Goal: Information Seeking & Learning: Learn about a topic

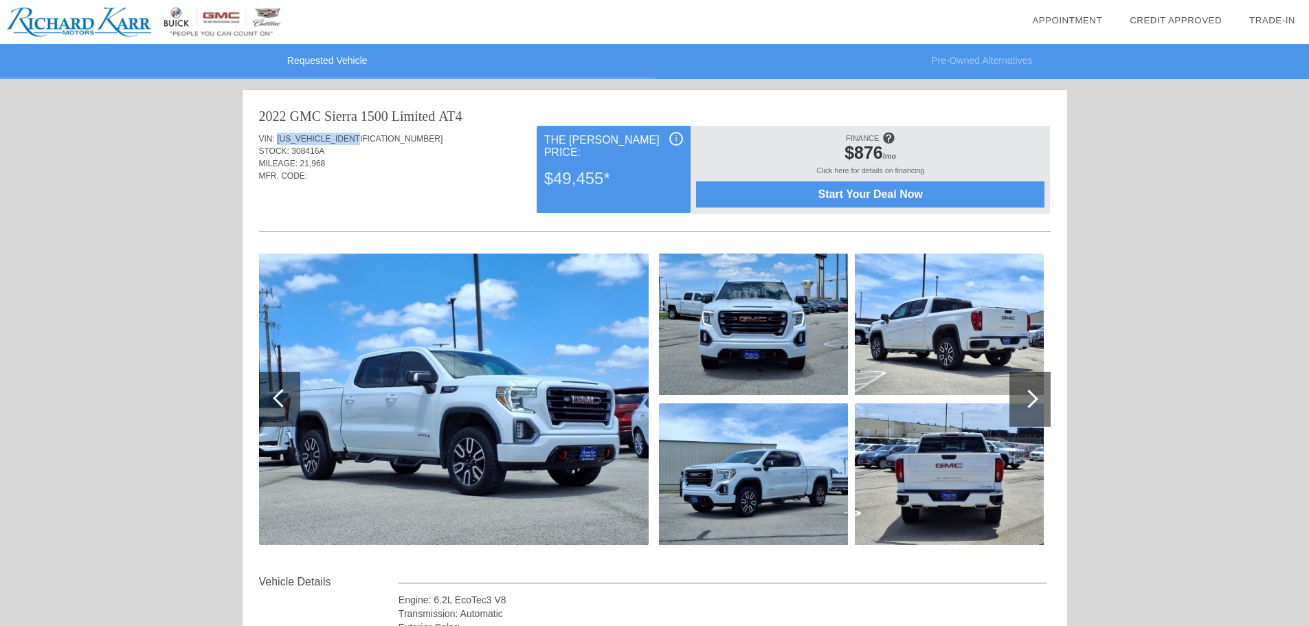
drag, startPoint x: 276, startPoint y: 138, endPoint x: 375, endPoint y: 142, distance: 99.1
click at [375, 142] on div "VIN: [US_VEHICLE_IDENTIFICATION_NUMBER]" at bounding box center [655, 139] width 792 height 12
copy span "[US_VEHICLE_IDENTIFICATION_NUMBER]"
click at [328, 153] on div "STOCK: 308416A" at bounding box center [655, 151] width 792 height 12
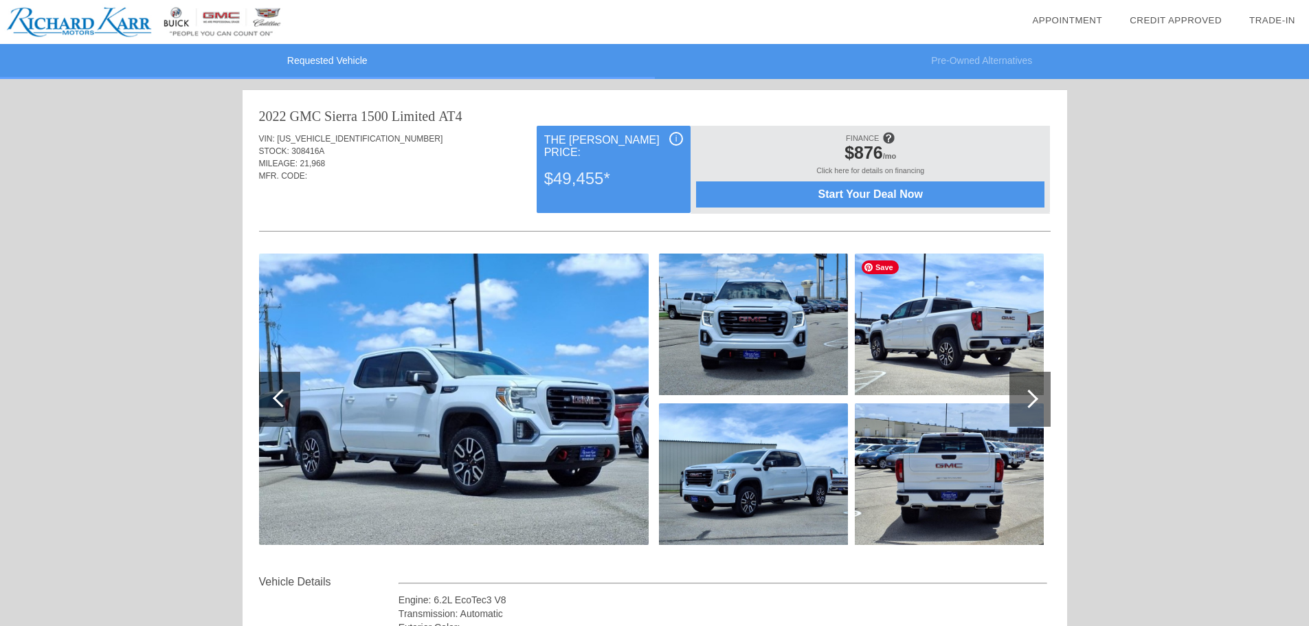
click at [954, 330] on img at bounding box center [949, 325] width 189 height 142
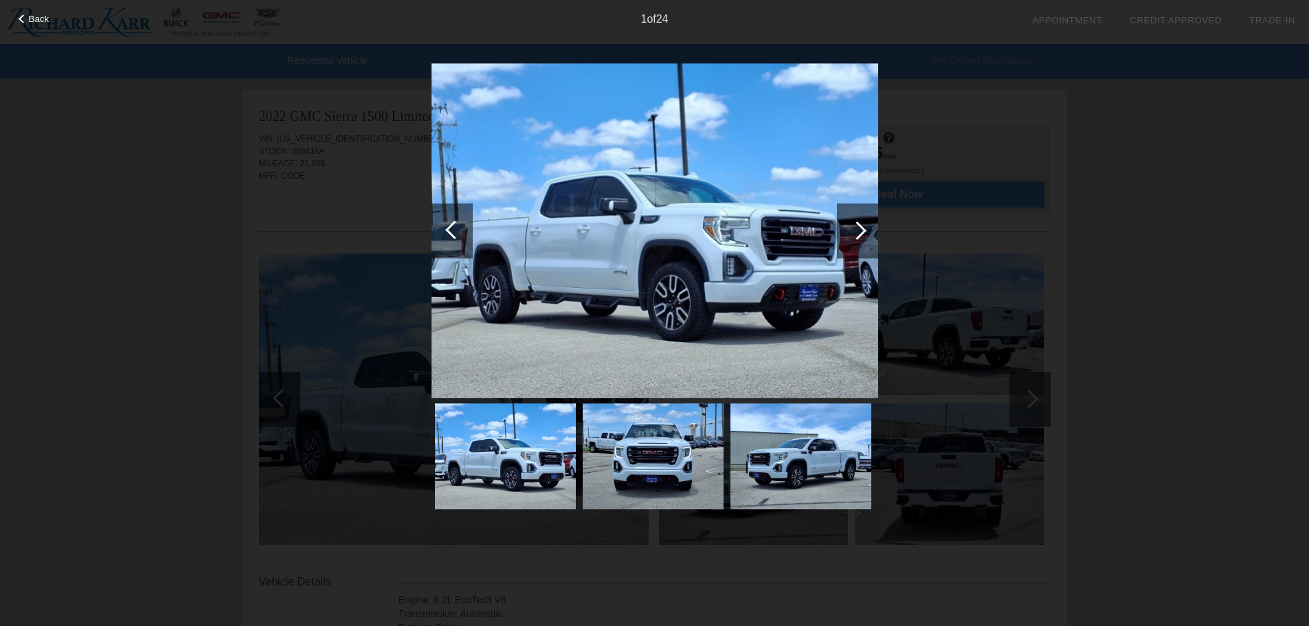
click at [856, 231] on div at bounding box center [857, 230] width 19 height 19
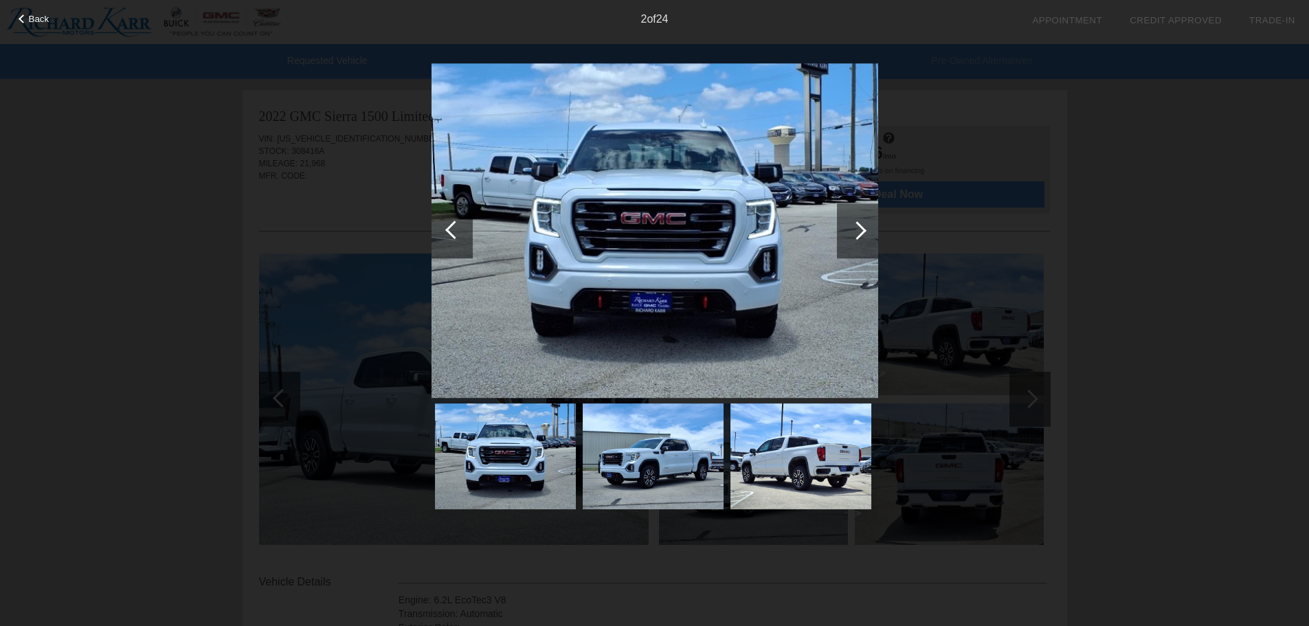
click at [860, 224] on div at bounding box center [857, 230] width 19 height 19
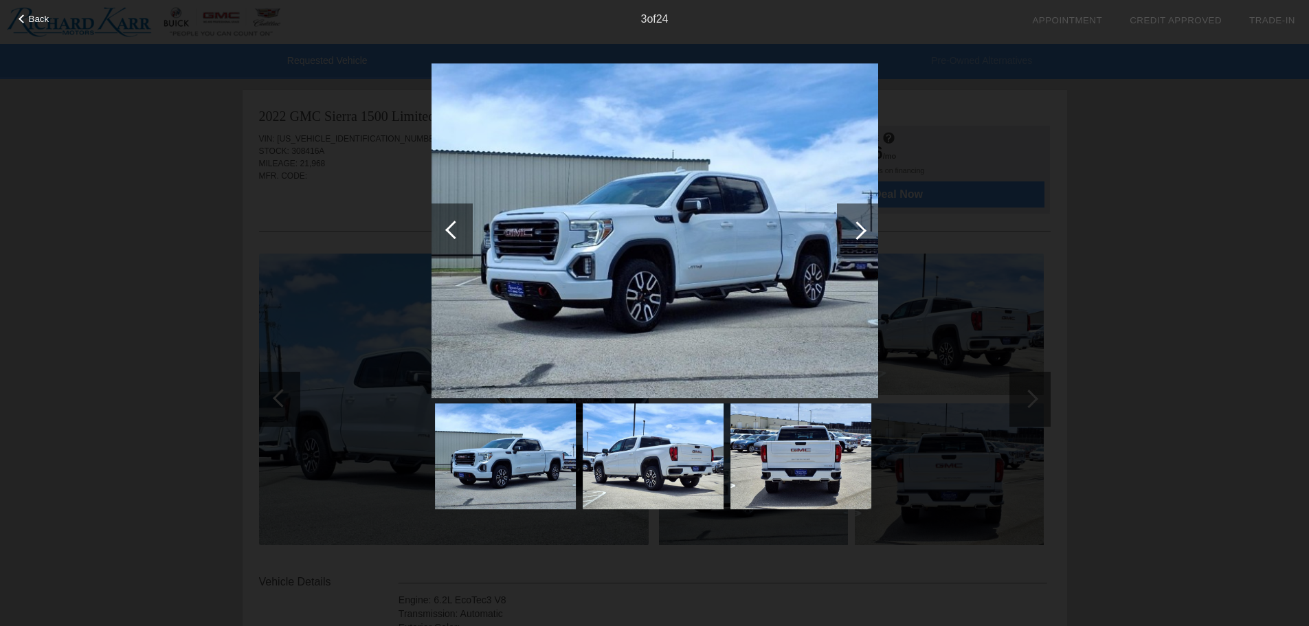
click at [863, 227] on div at bounding box center [857, 230] width 19 height 19
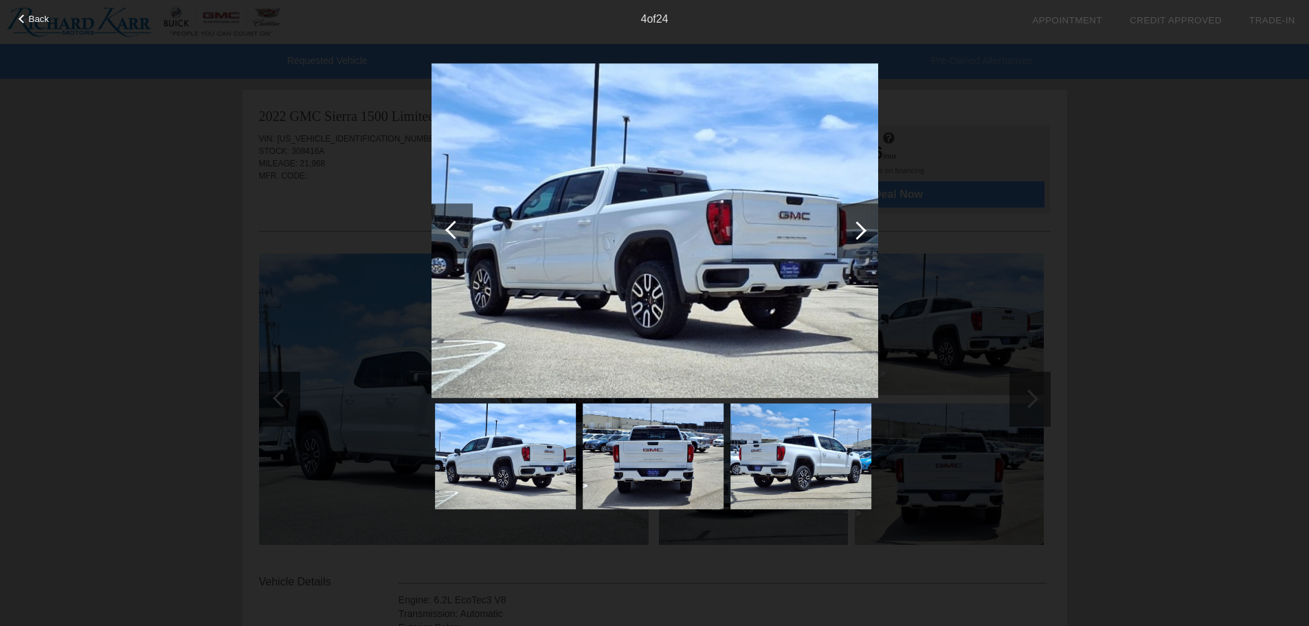
click at [863, 226] on div at bounding box center [857, 230] width 19 height 19
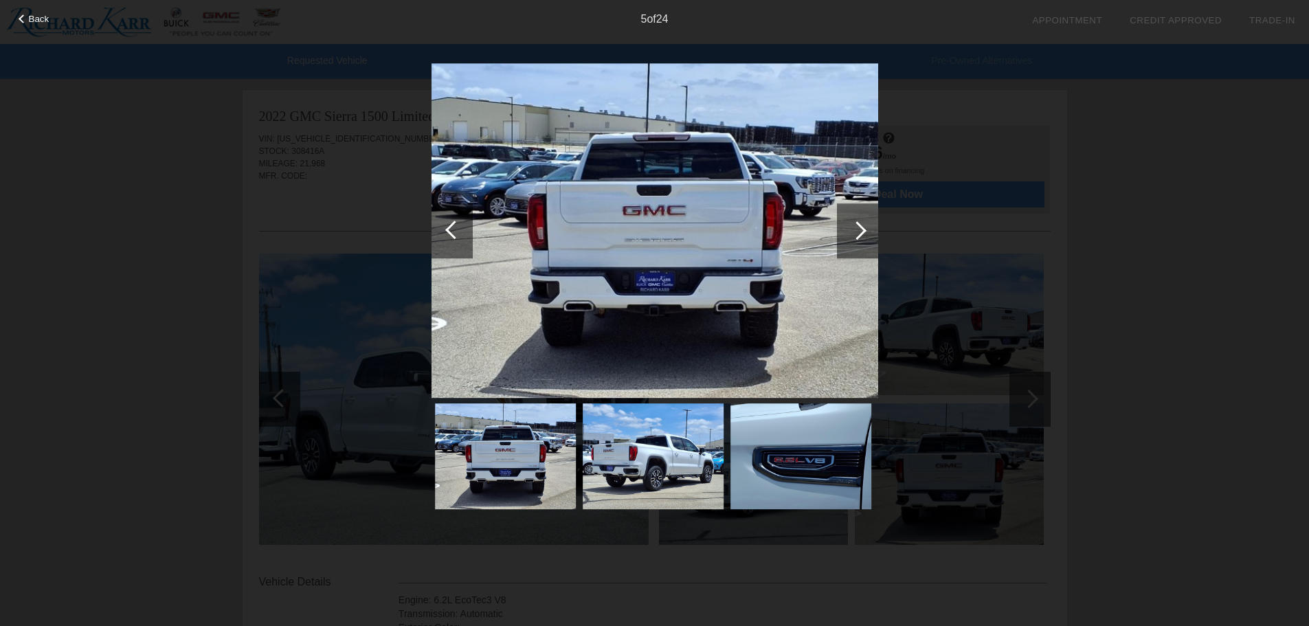
click at [863, 226] on div at bounding box center [857, 230] width 19 height 19
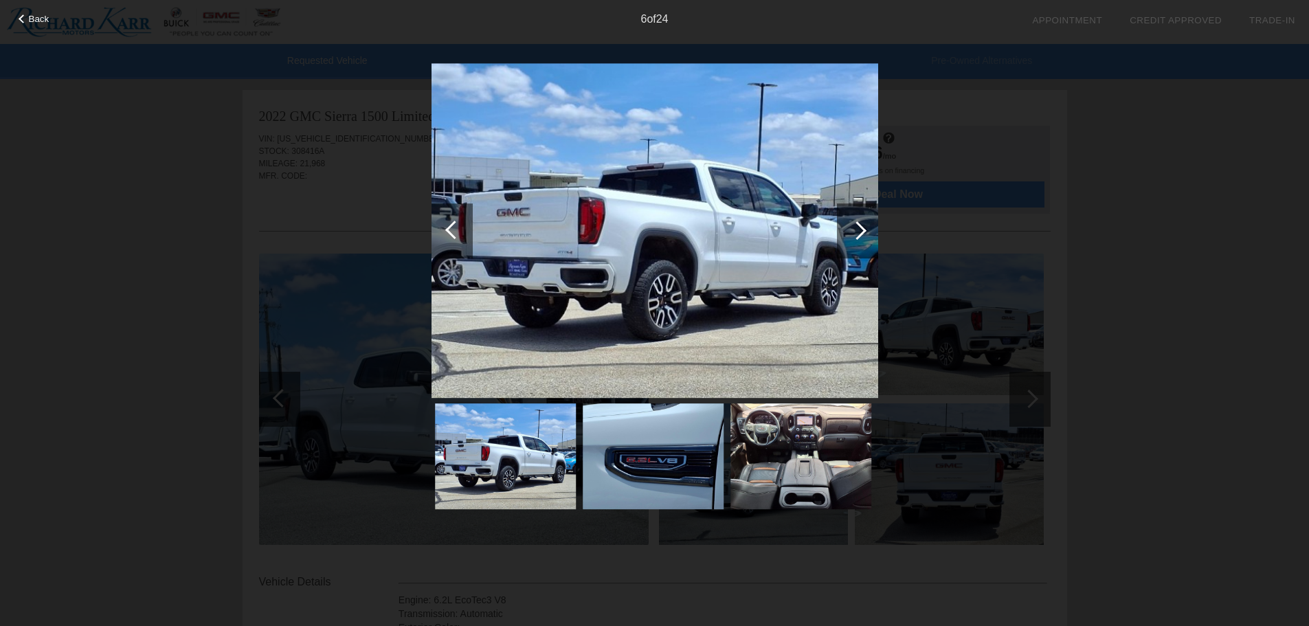
click at [863, 226] on div at bounding box center [857, 230] width 19 height 19
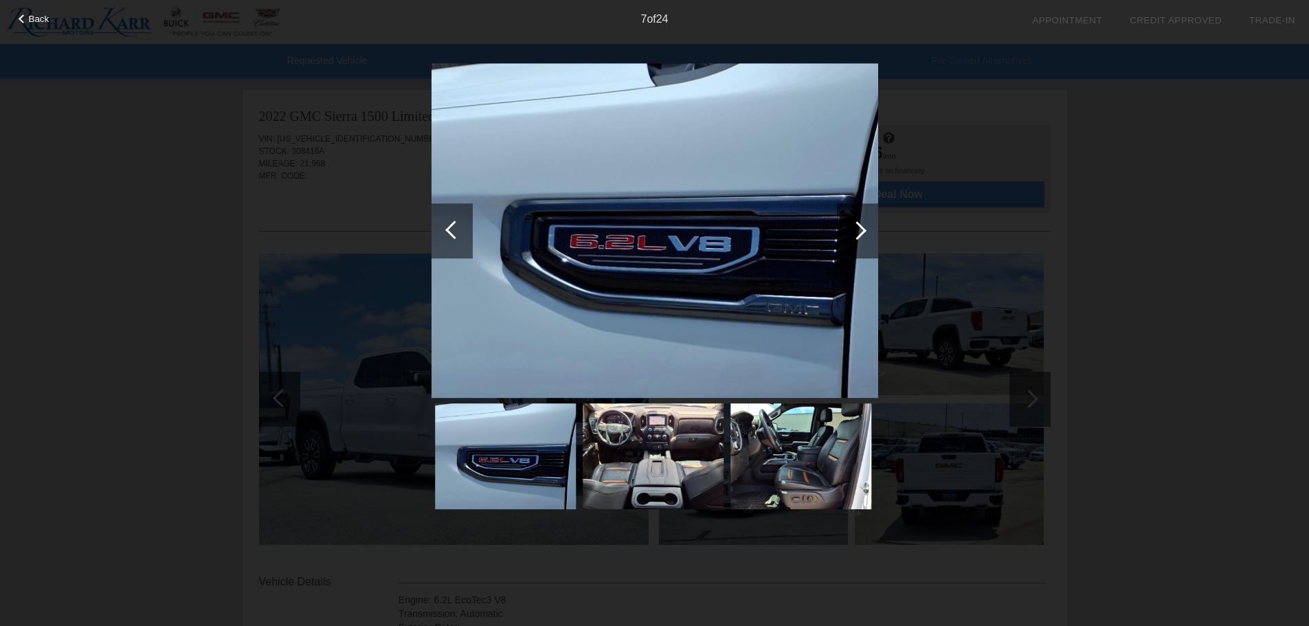
click at [863, 226] on div at bounding box center [857, 230] width 19 height 19
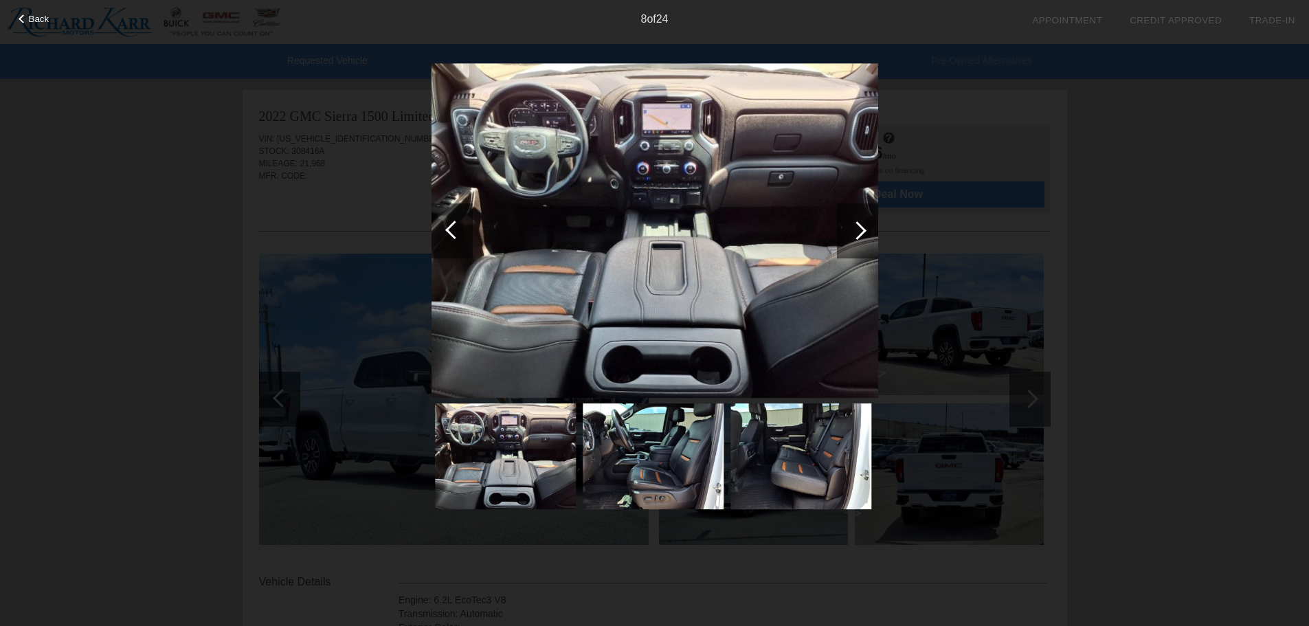
click at [863, 226] on div at bounding box center [857, 230] width 19 height 19
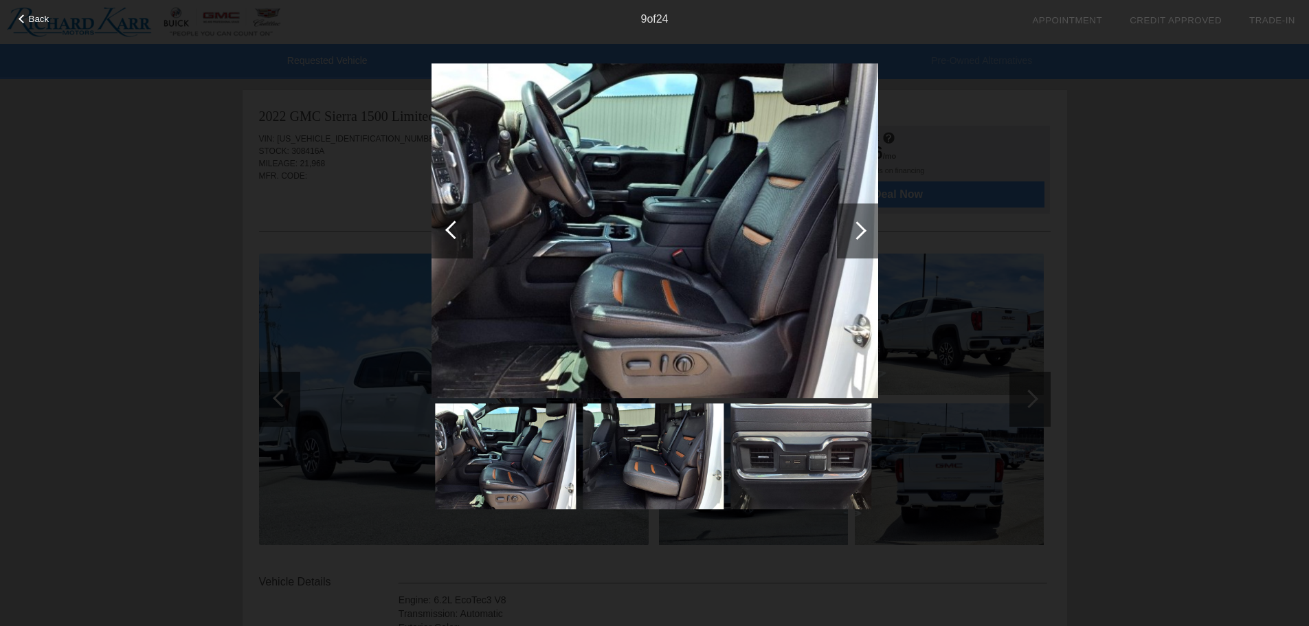
click at [863, 226] on div at bounding box center [857, 230] width 19 height 19
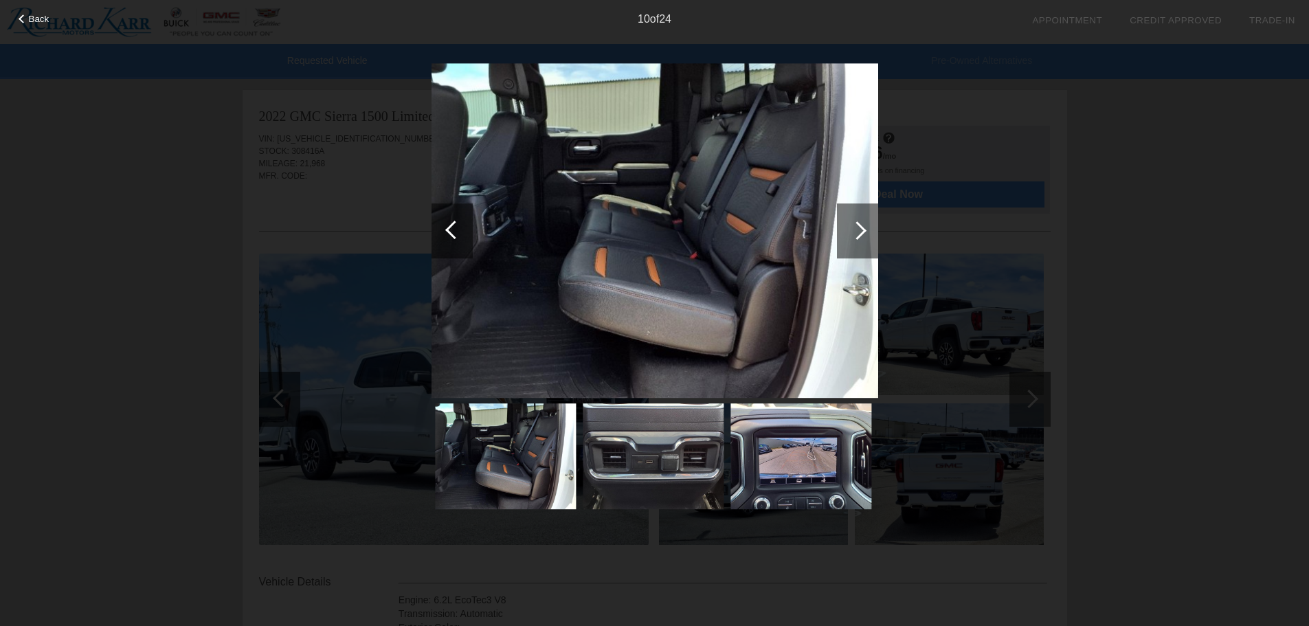
click at [863, 226] on div at bounding box center [857, 230] width 19 height 19
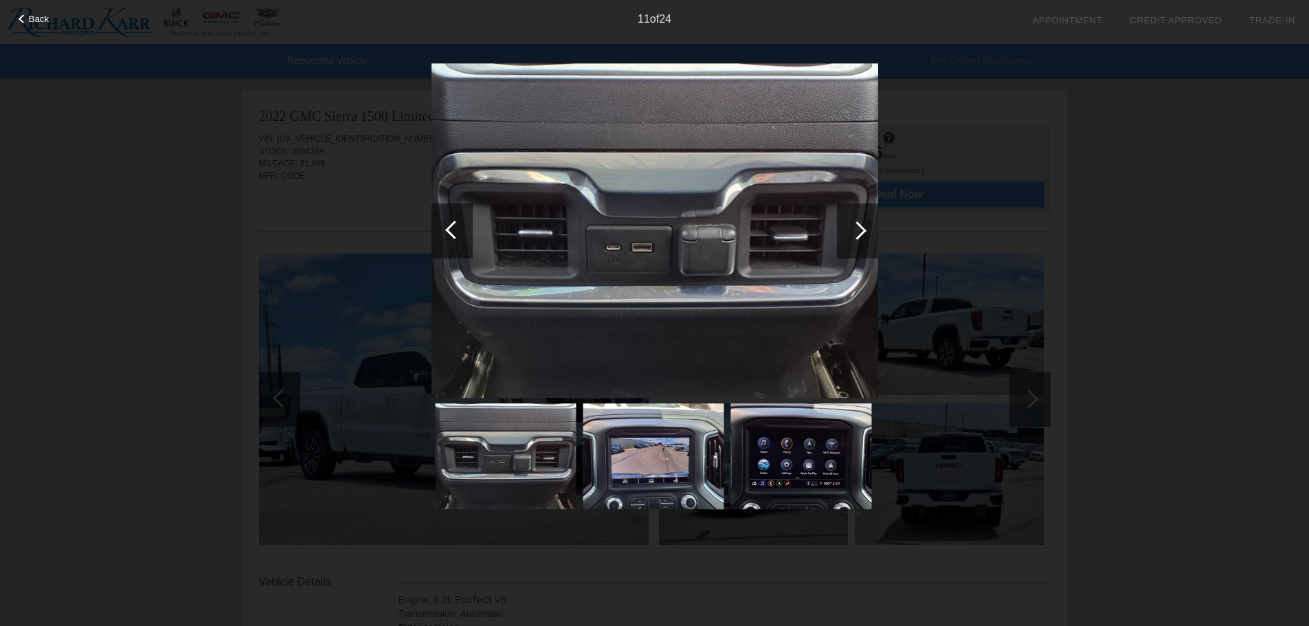
click at [863, 226] on div at bounding box center [857, 230] width 19 height 19
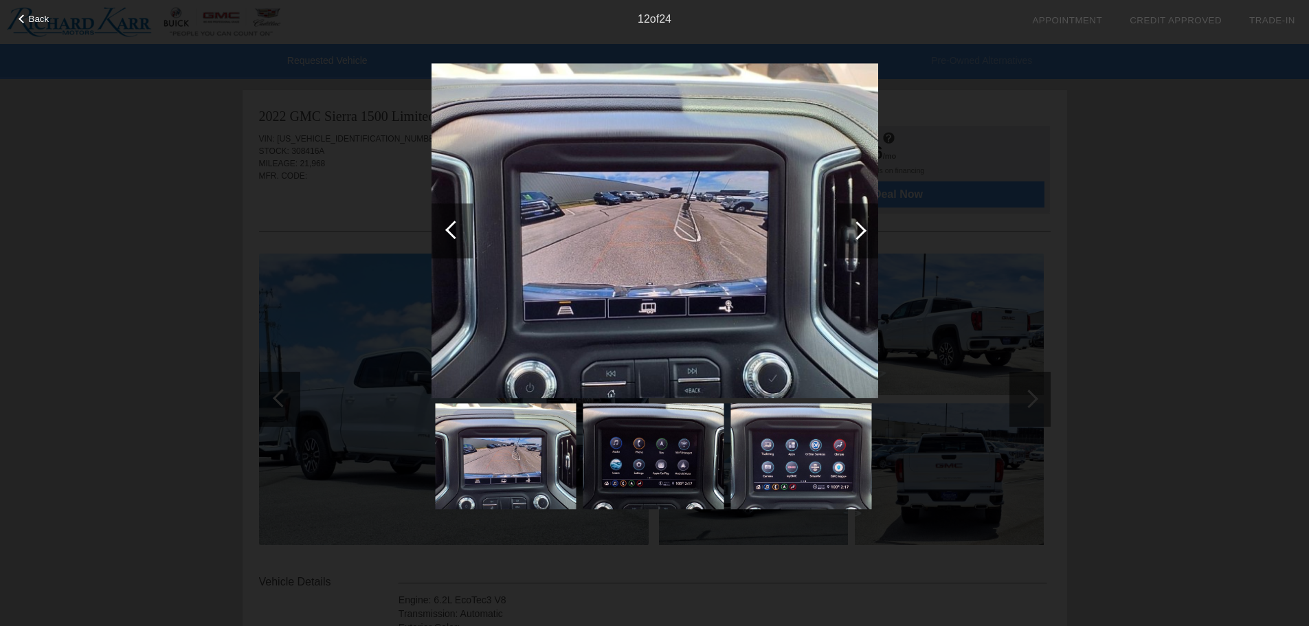
click at [863, 226] on div at bounding box center [857, 230] width 19 height 19
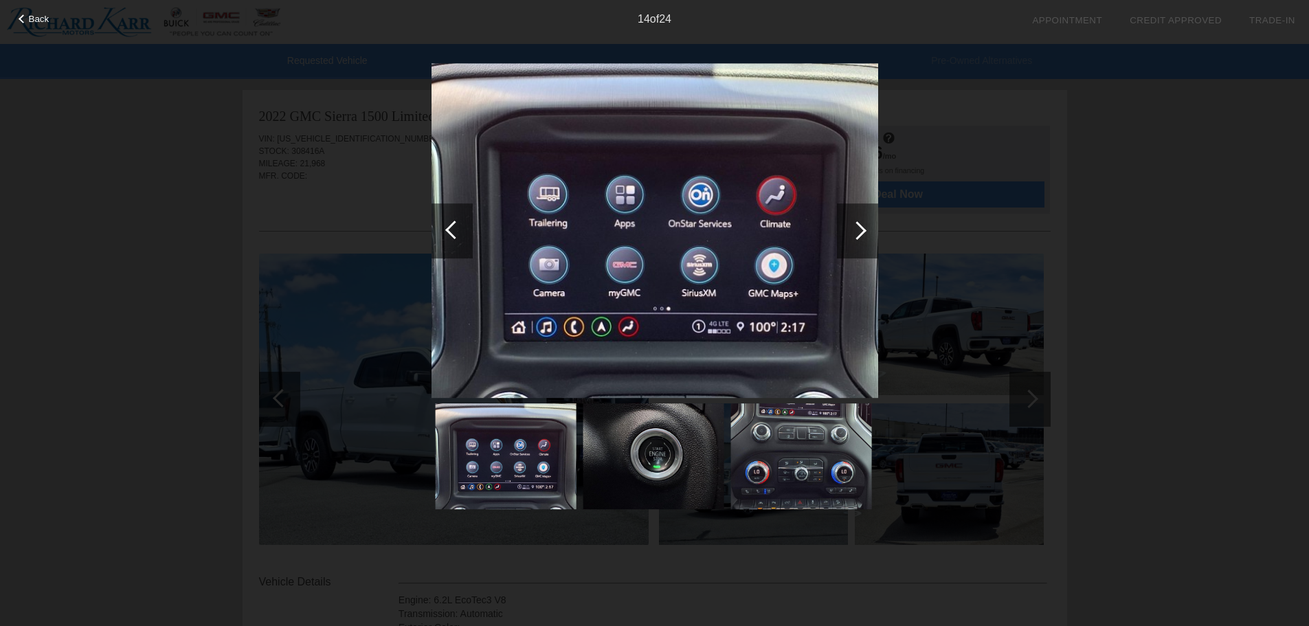
click at [861, 229] on div at bounding box center [857, 230] width 19 height 19
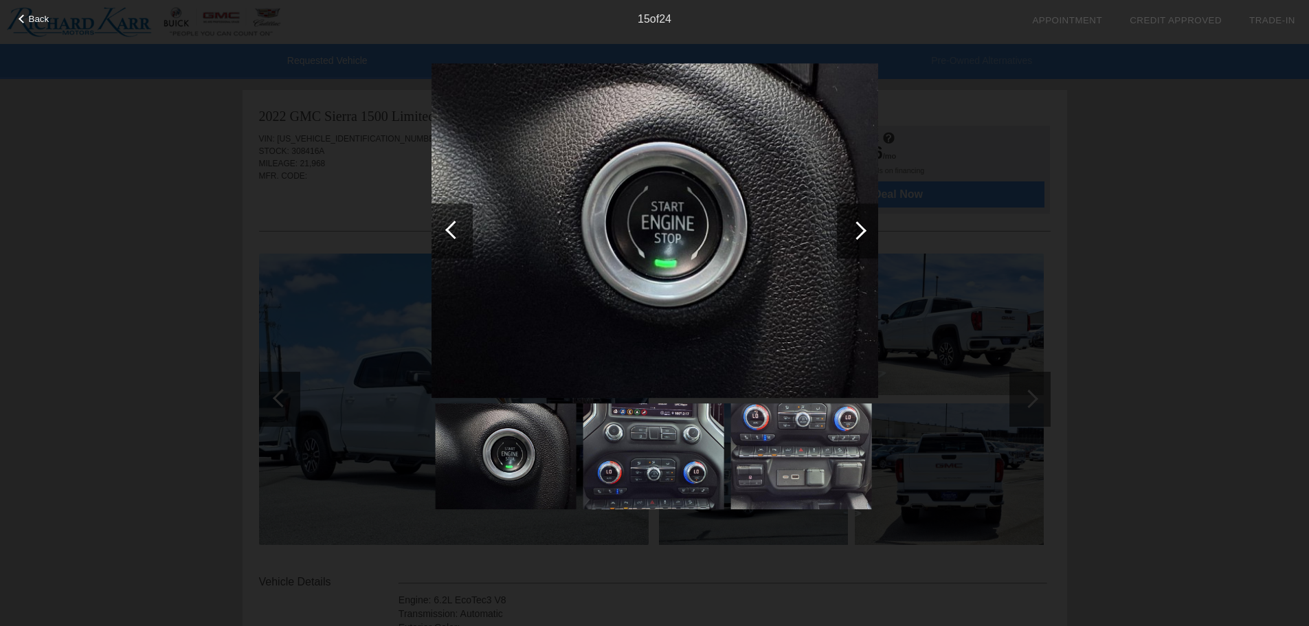
click at [861, 229] on div at bounding box center [857, 230] width 19 height 19
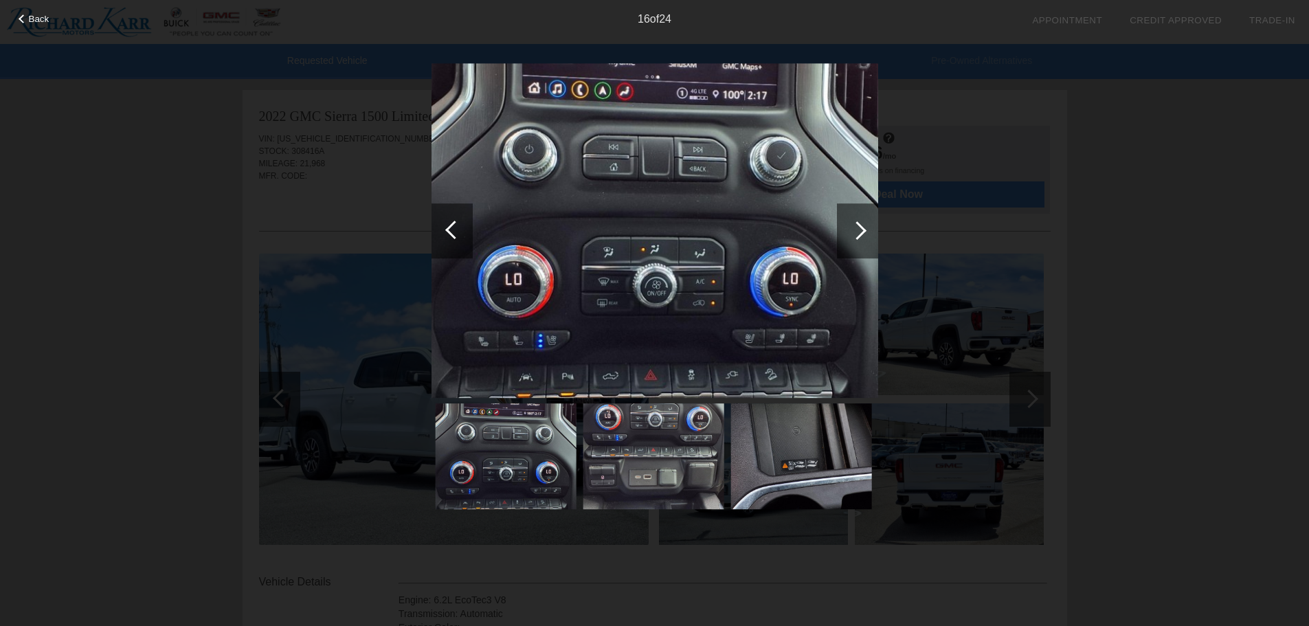
click at [861, 229] on div at bounding box center [857, 230] width 19 height 19
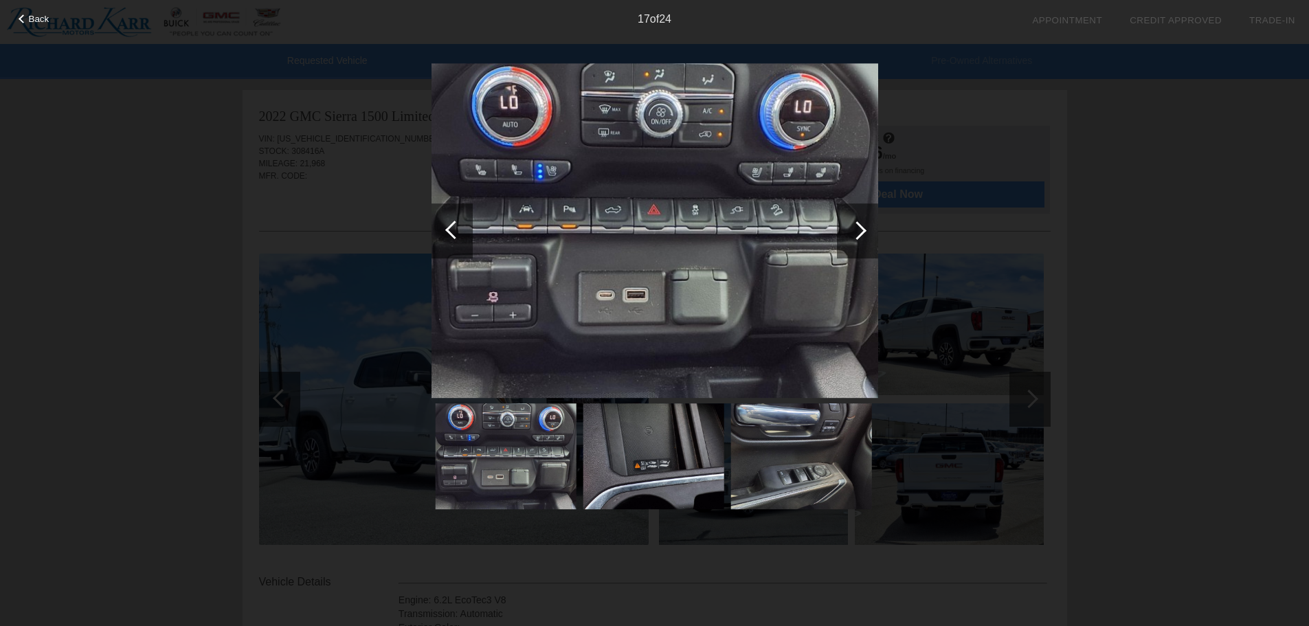
click at [851, 232] on div at bounding box center [857, 230] width 19 height 19
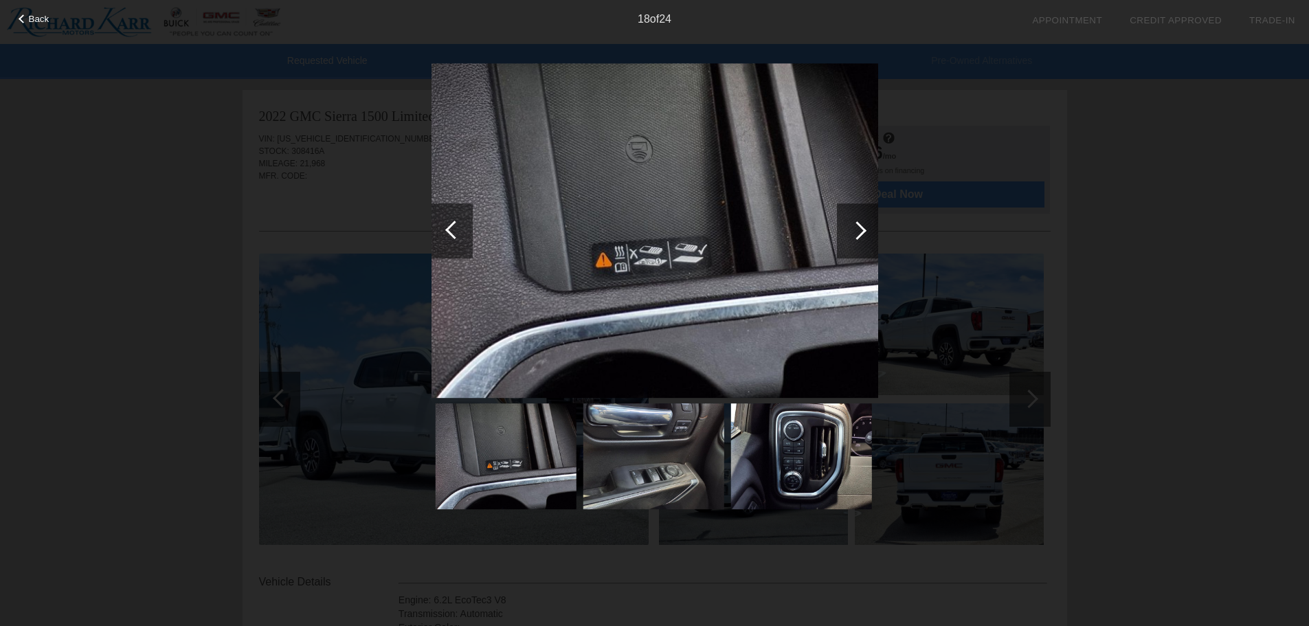
click at [852, 232] on div at bounding box center [857, 230] width 19 height 19
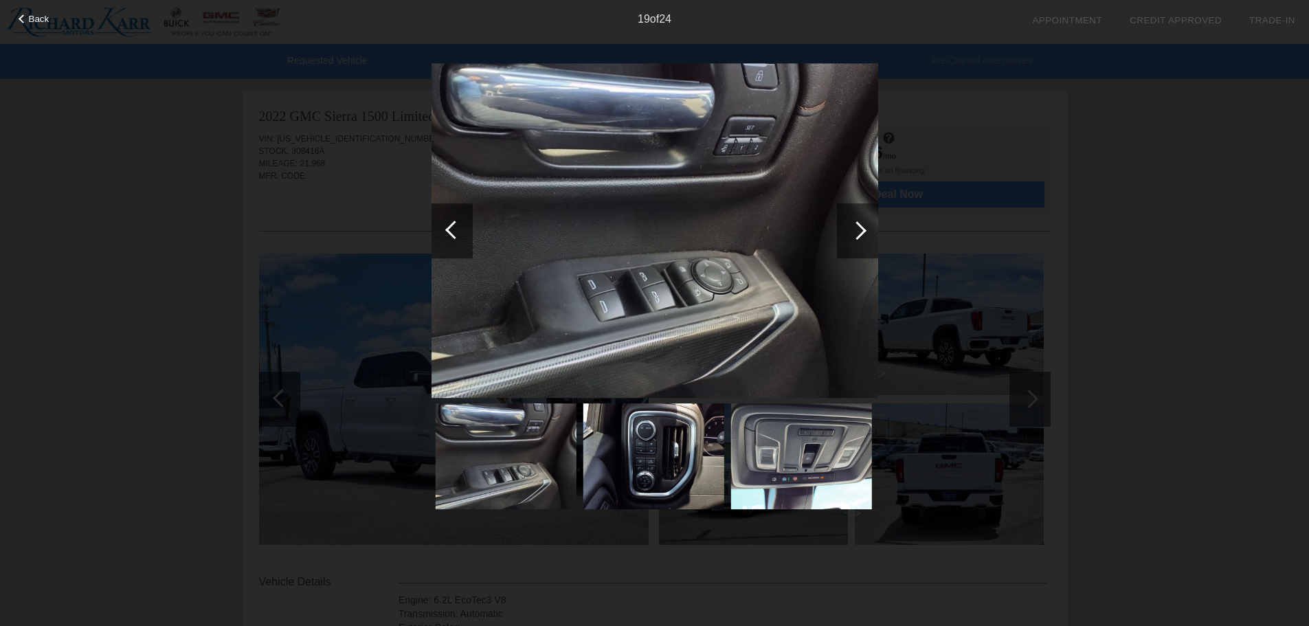
click at [852, 232] on div at bounding box center [857, 230] width 19 height 19
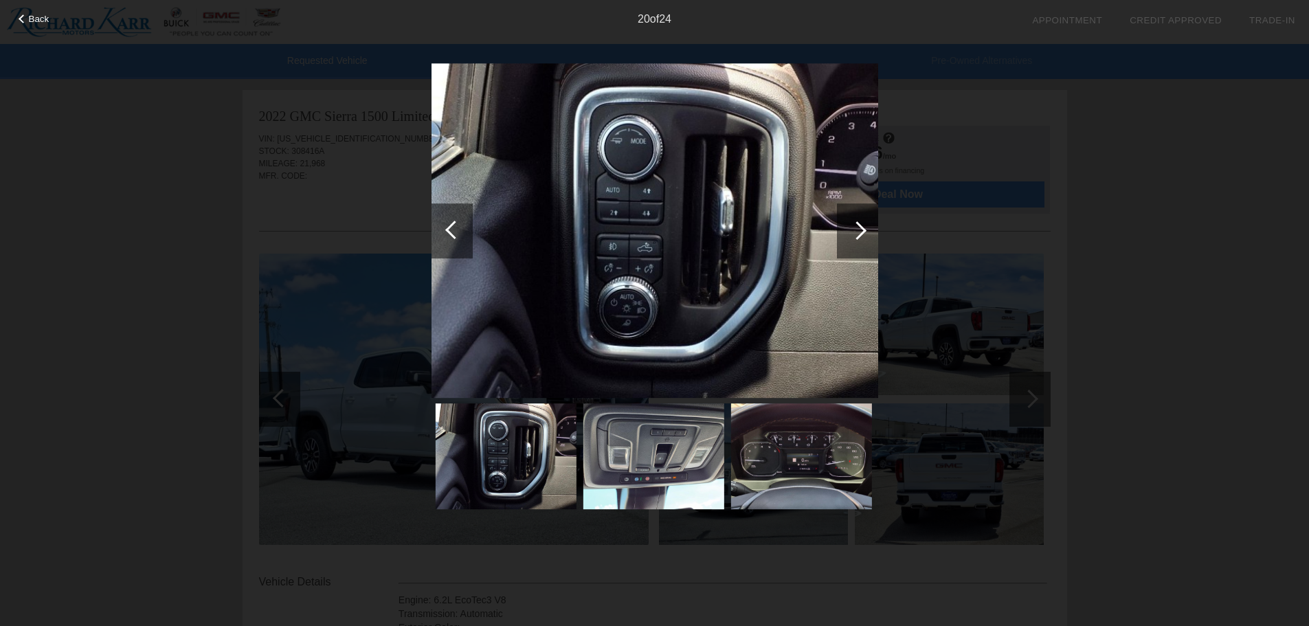
click at [852, 232] on div at bounding box center [857, 230] width 19 height 19
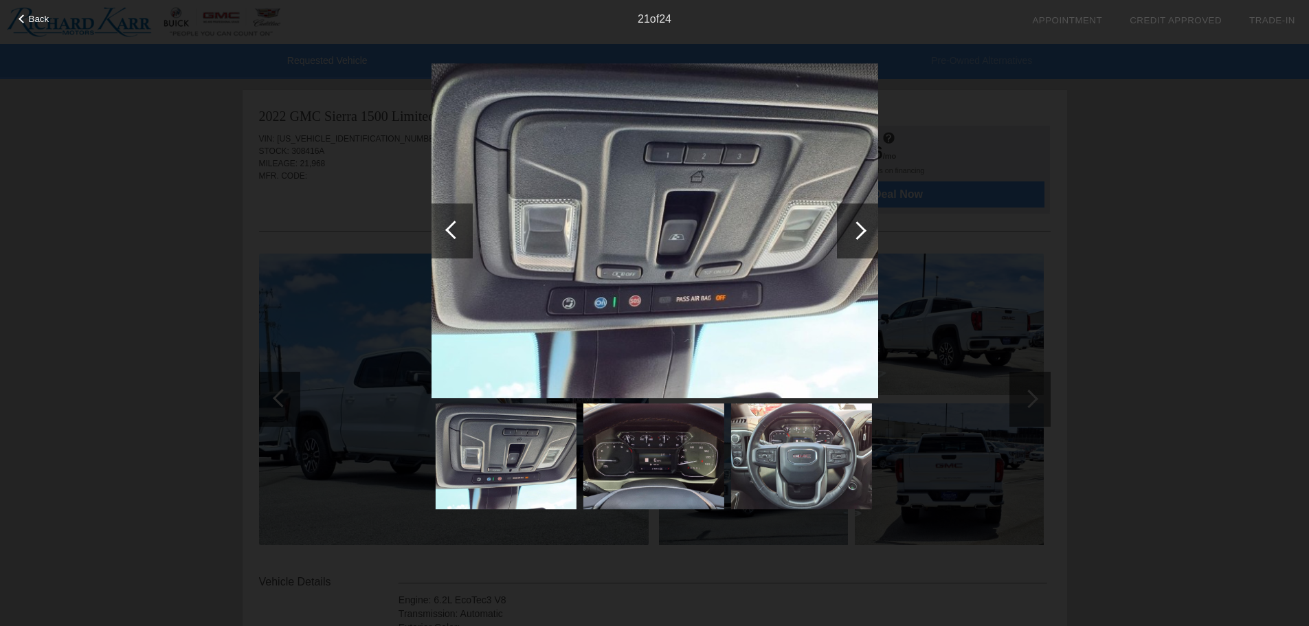
click at [867, 225] on div at bounding box center [857, 230] width 41 height 55
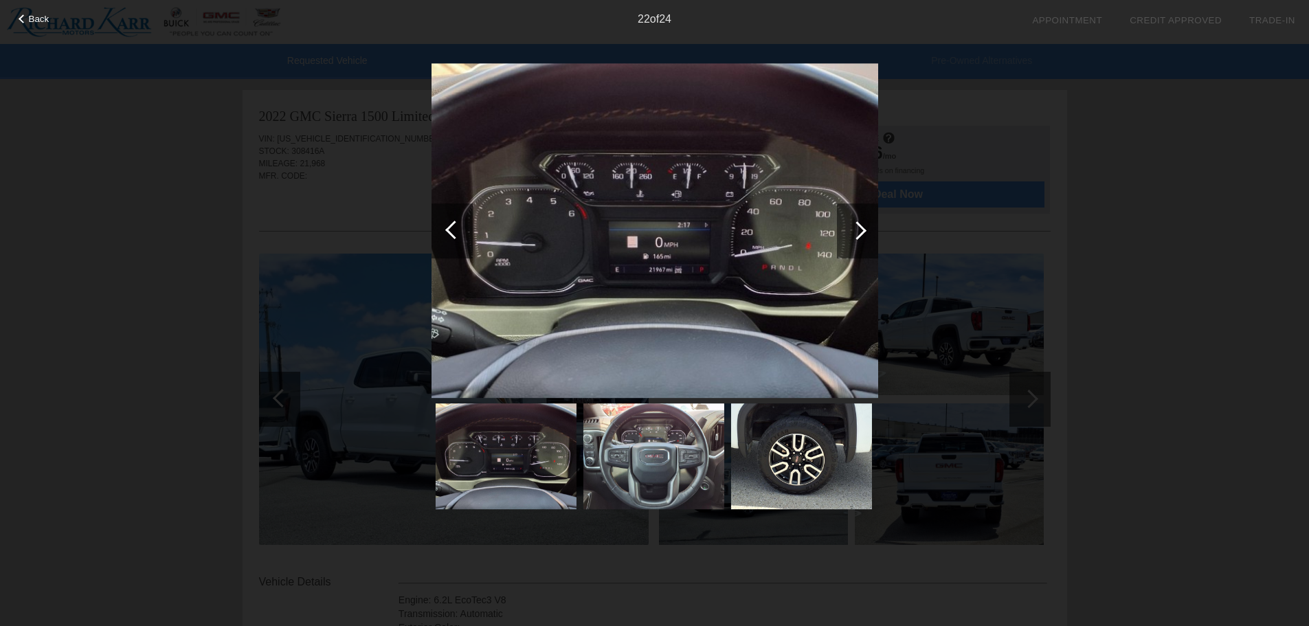
click at [867, 225] on div at bounding box center [857, 230] width 41 height 55
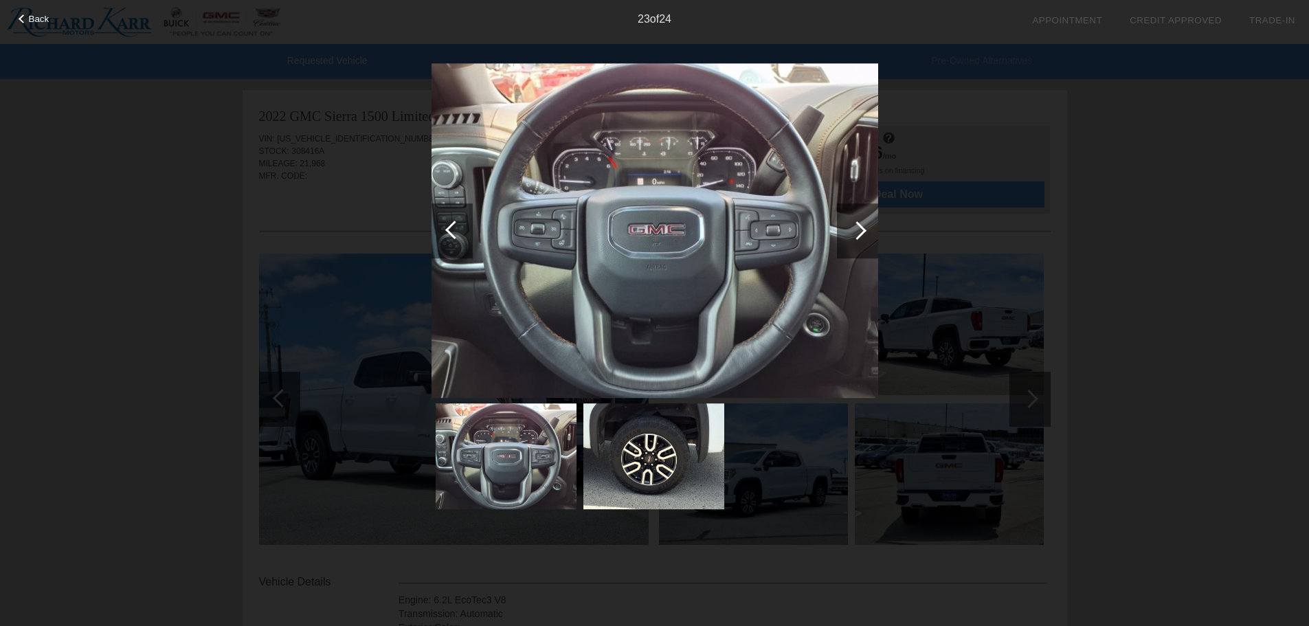
click at [867, 226] on div at bounding box center [857, 230] width 41 height 55
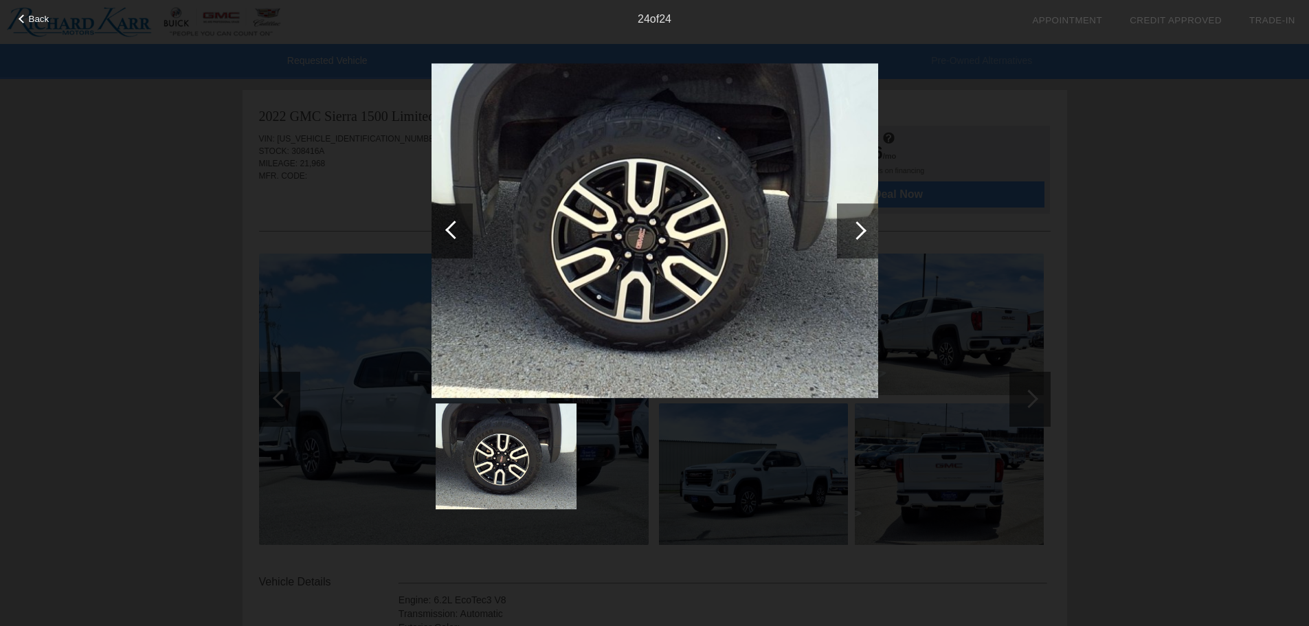
click at [867, 226] on div at bounding box center [857, 230] width 41 height 55
click at [860, 231] on div at bounding box center [857, 230] width 19 height 19
click at [860, 230] on div at bounding box center [857, 230] width 19 height 19
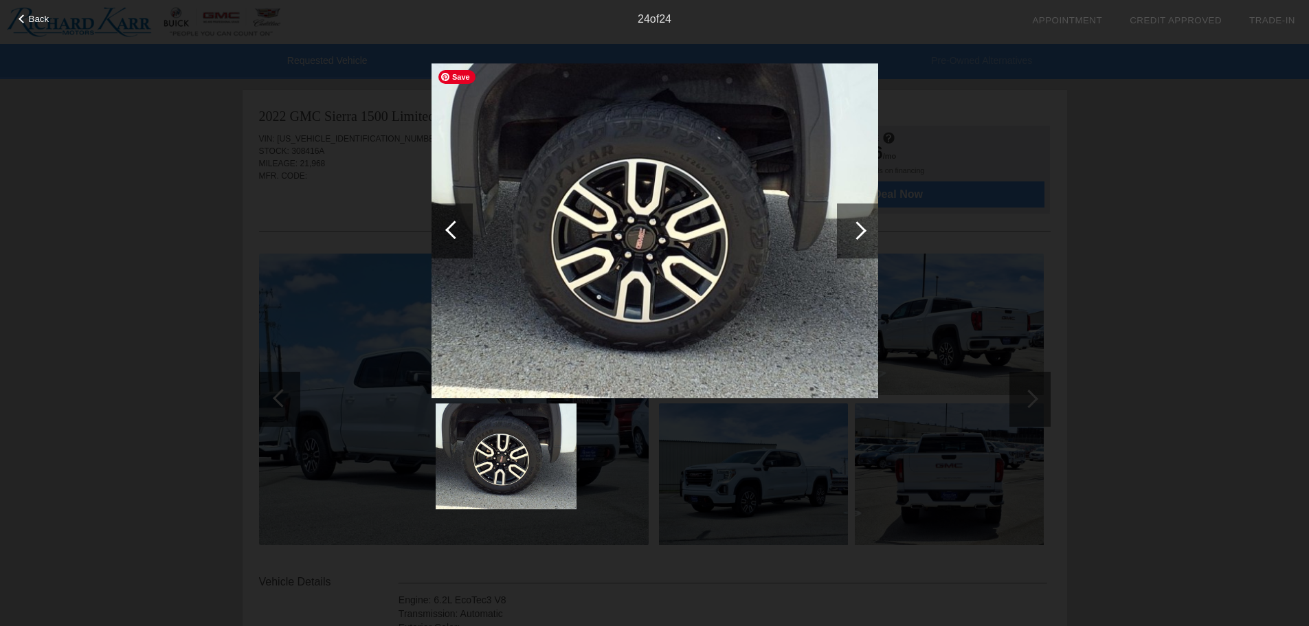
click at [447, 216] on div at bounding box center [452, 230] width 41 height 55
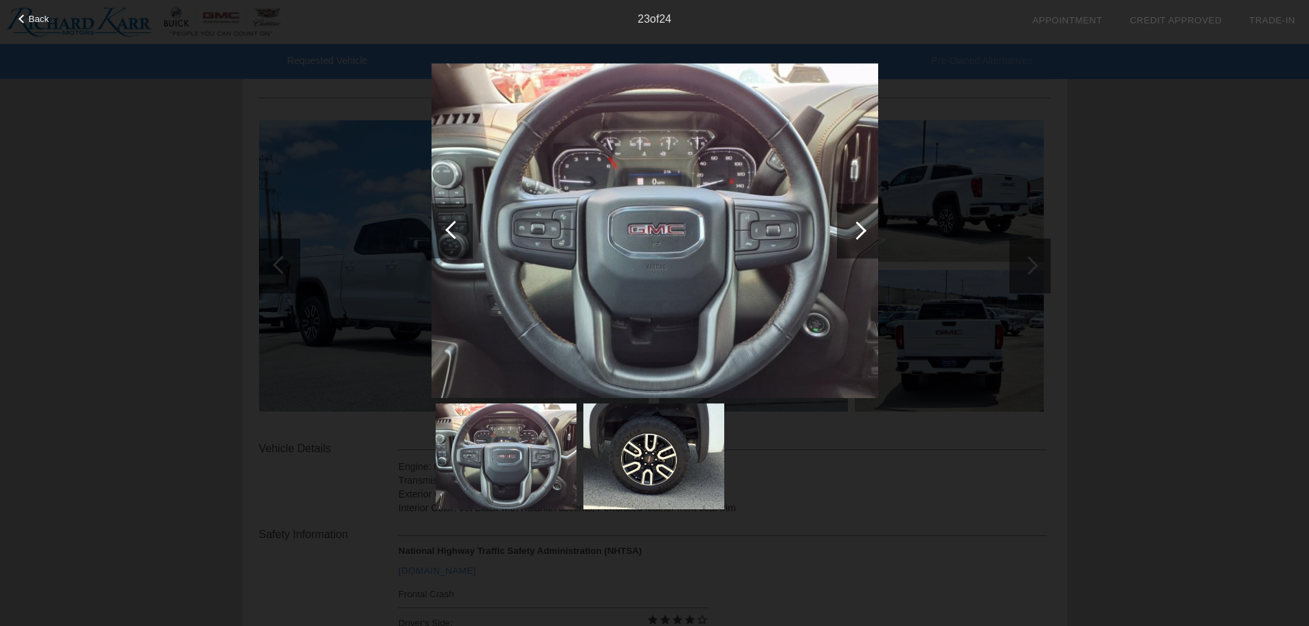
scroll to position [137, 0]
click at [887, 437] on div "Back 23 of 24" at bounding box center [654, 313] width 1309 height 626
click at [878, 231] on div at bounding box center [857, 230] width 41 height 55
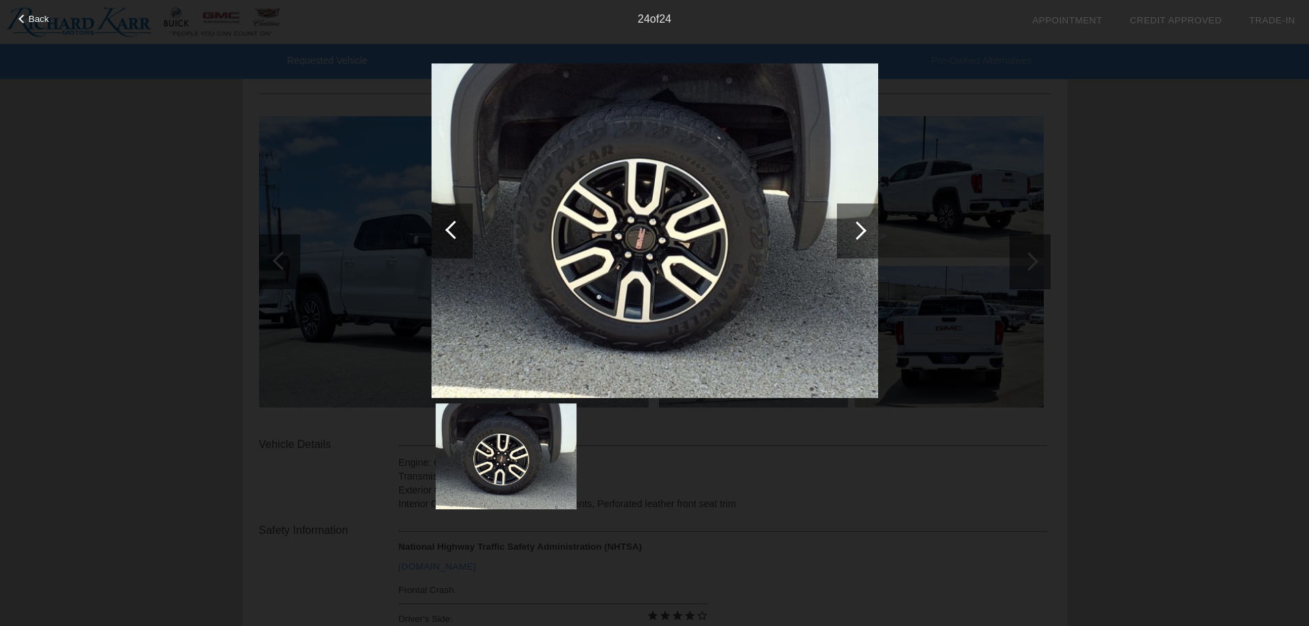
click at [33, 18] on span "Back" at bounding box center [39, 19] width 21 height 10
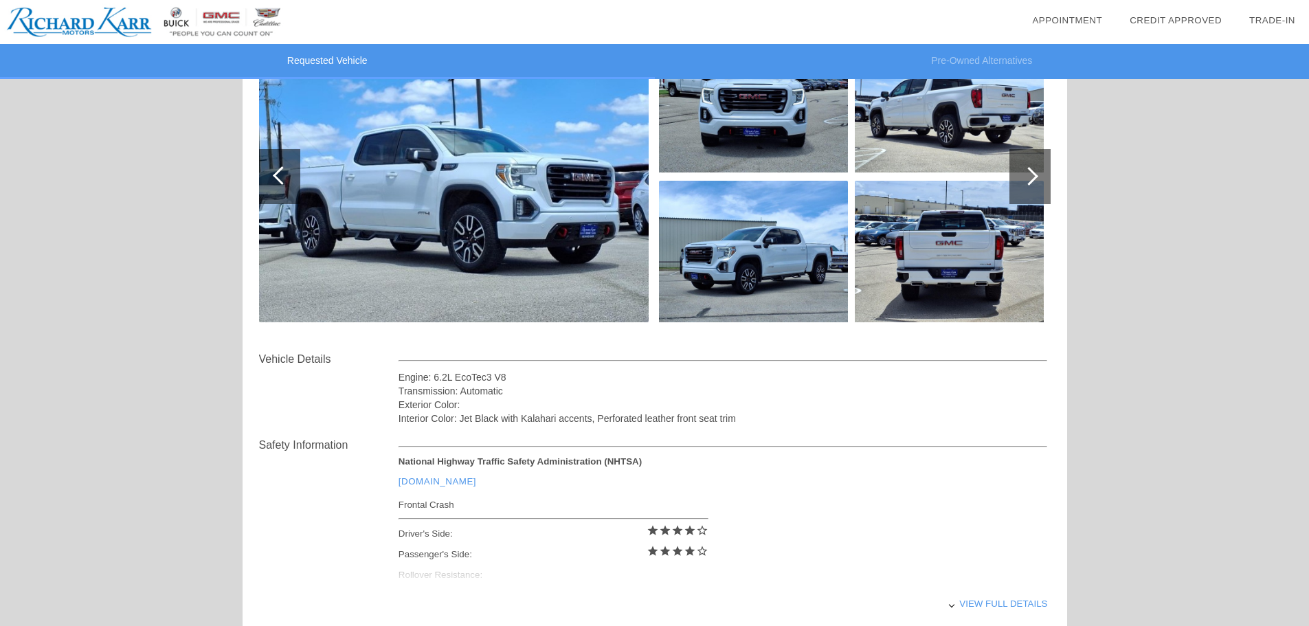
scroll to position [344, 0]
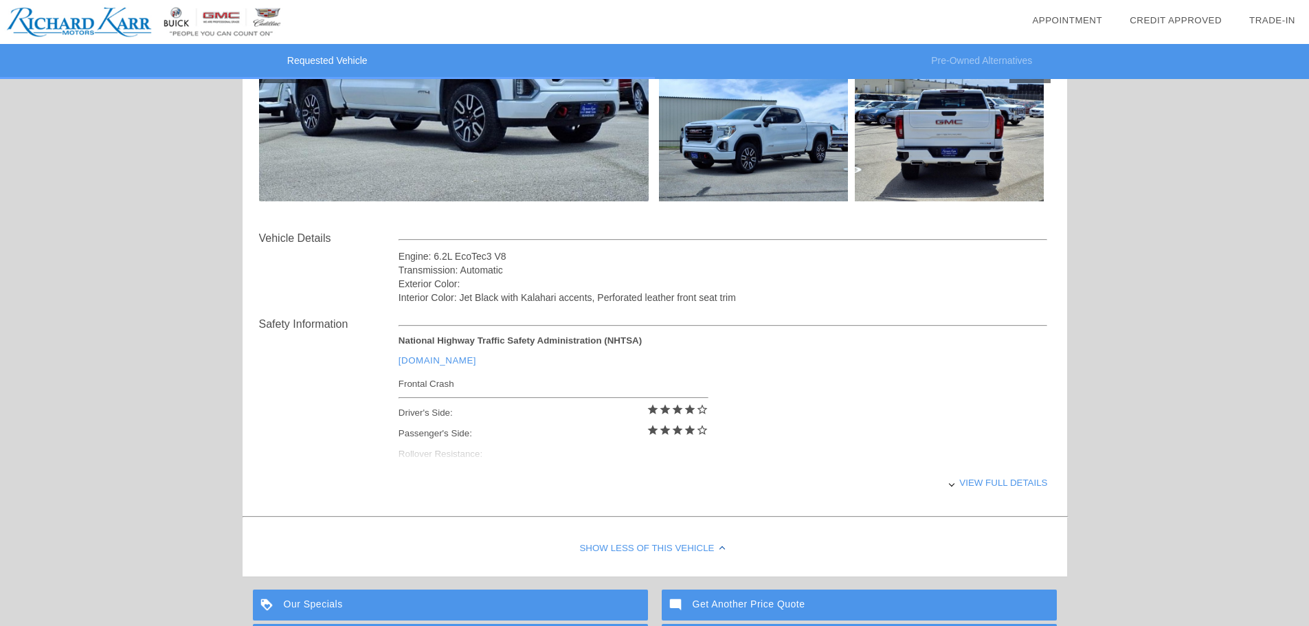
click at [999, 485] on div "View full details" at bounding box center [724, 483] width 650 height 34
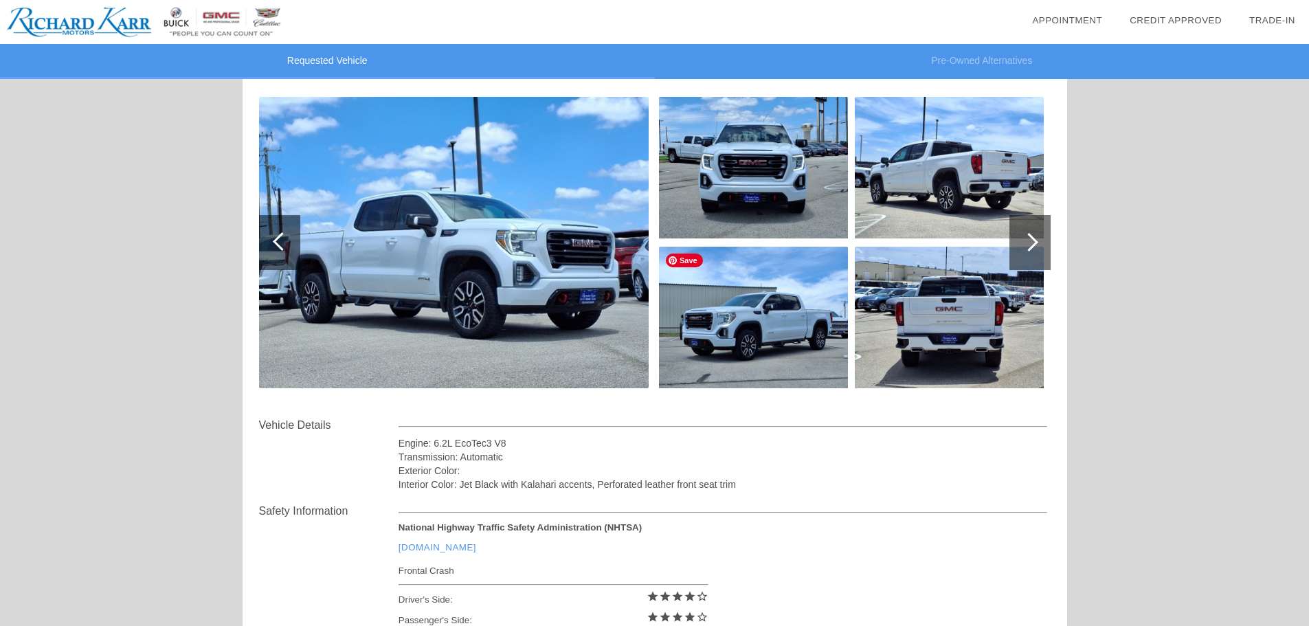
scroll to position [69, 0]
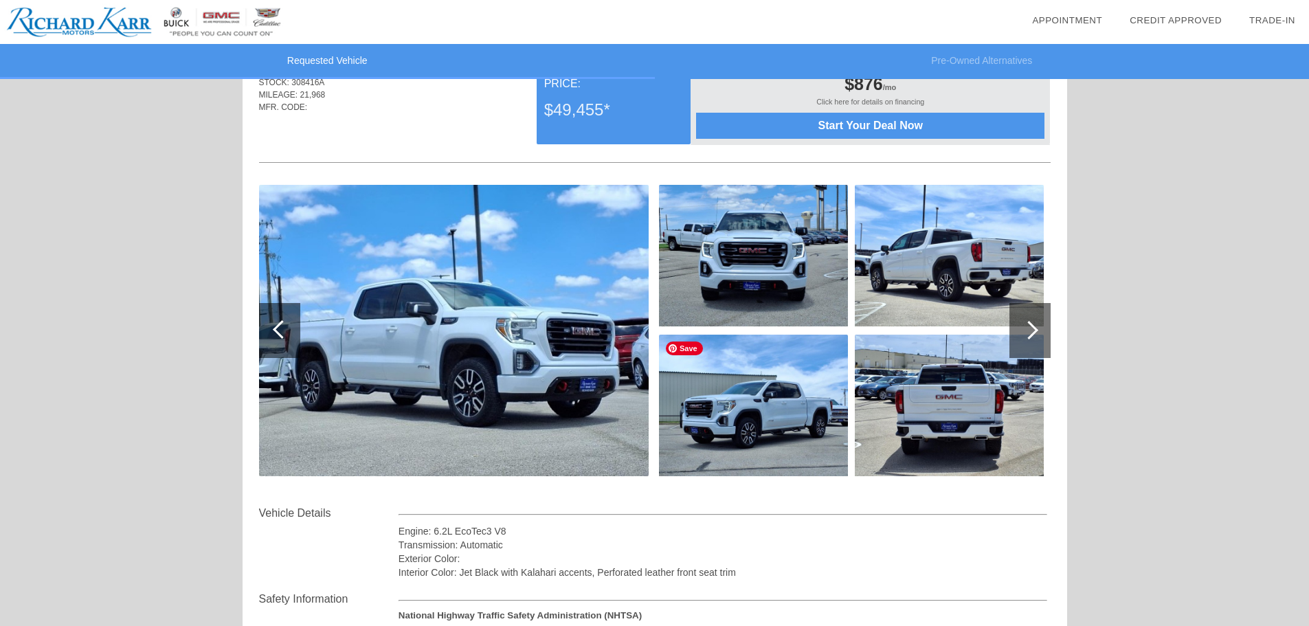
click at [770, 415] on img at bounding box center [753, 406] width 189 height 142
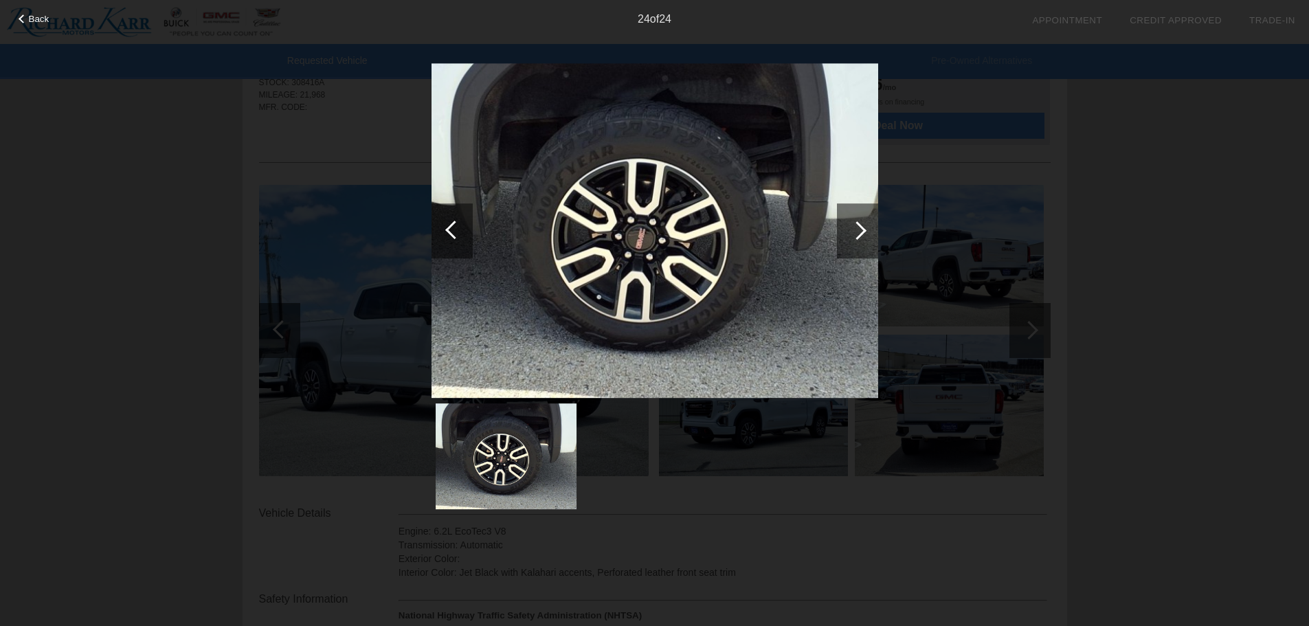
click at [861, 234] on div at bounding box center [857, 230] width 19 height 19
click at [447, 229] on div at bounding box center [454, 230] width 19 height 19
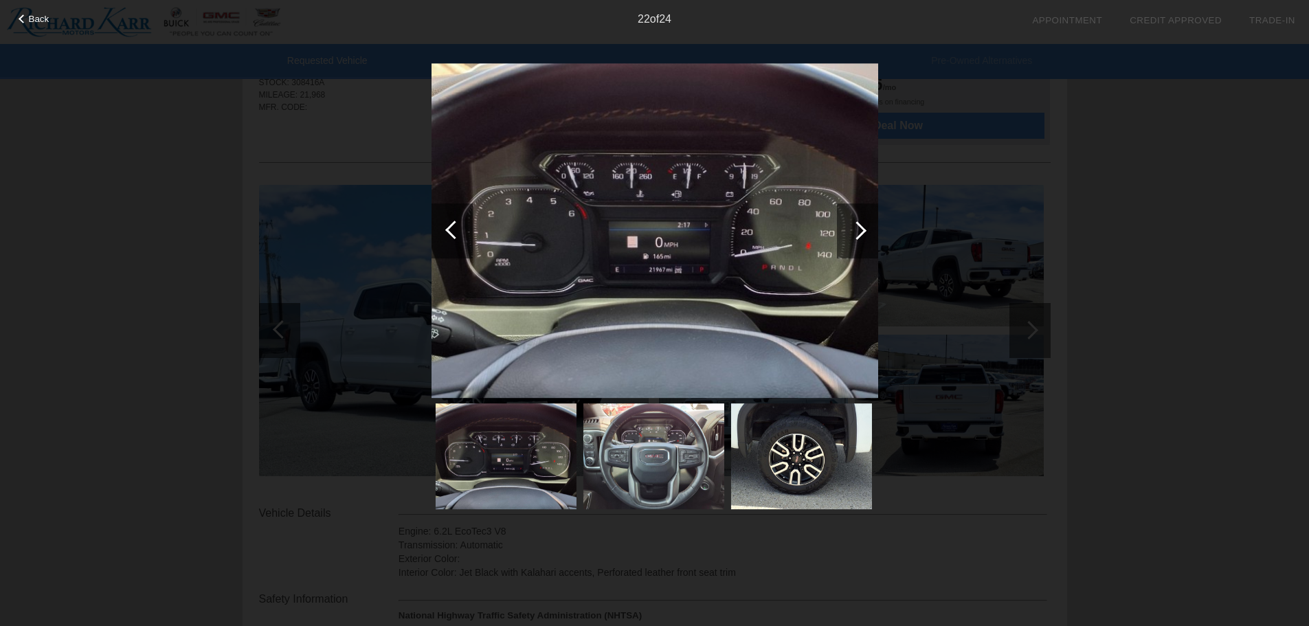
click at [447, 229] on div at bounding box center [454, 230] width 19 height 19
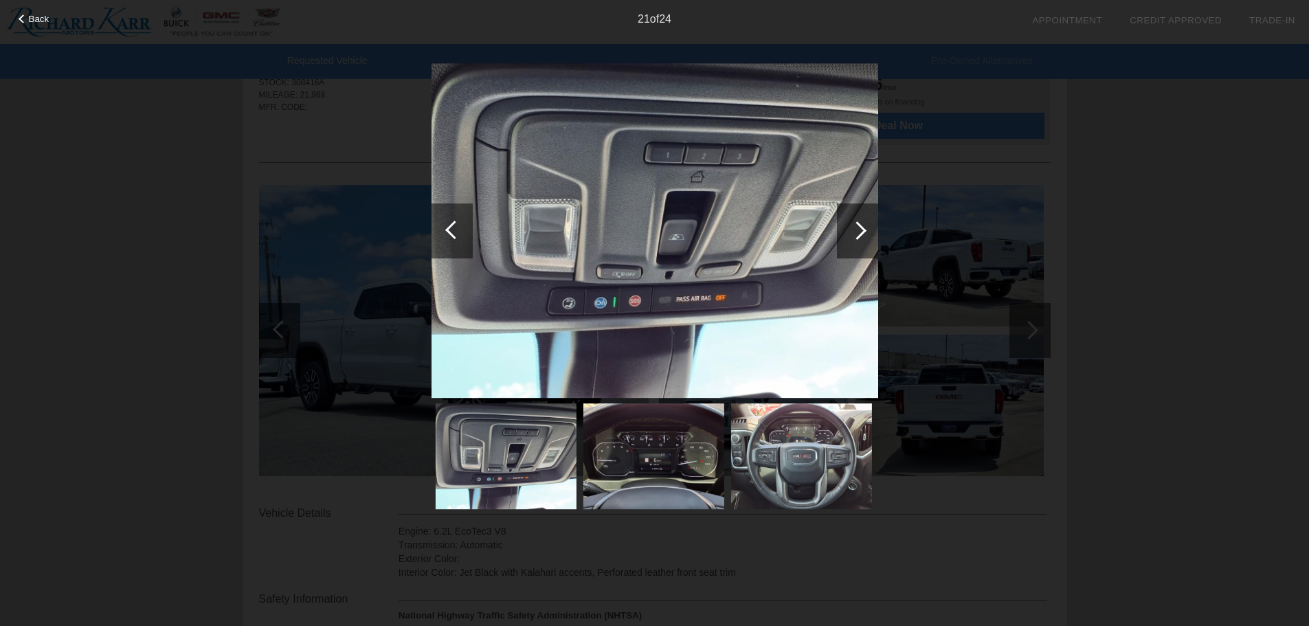
click at [447, 229] on div at bounding box center [454, 230] width 19 height 19
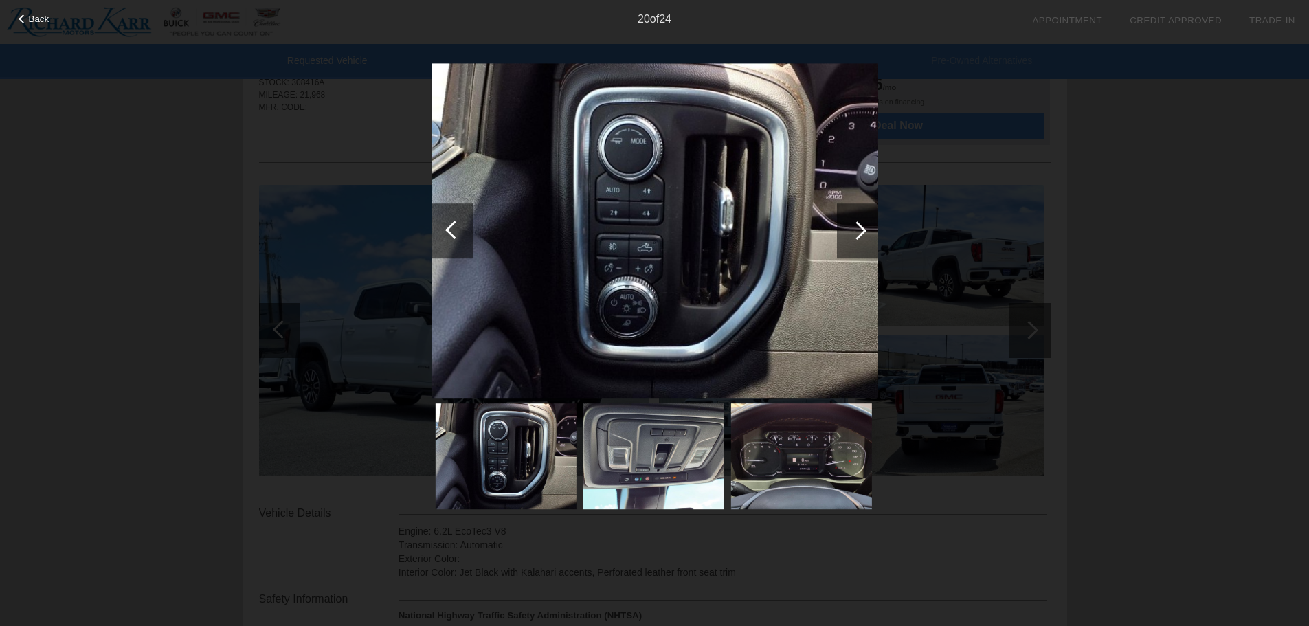
click at [447, 229] on div at bounding box center [454, 230] width 19 height 19
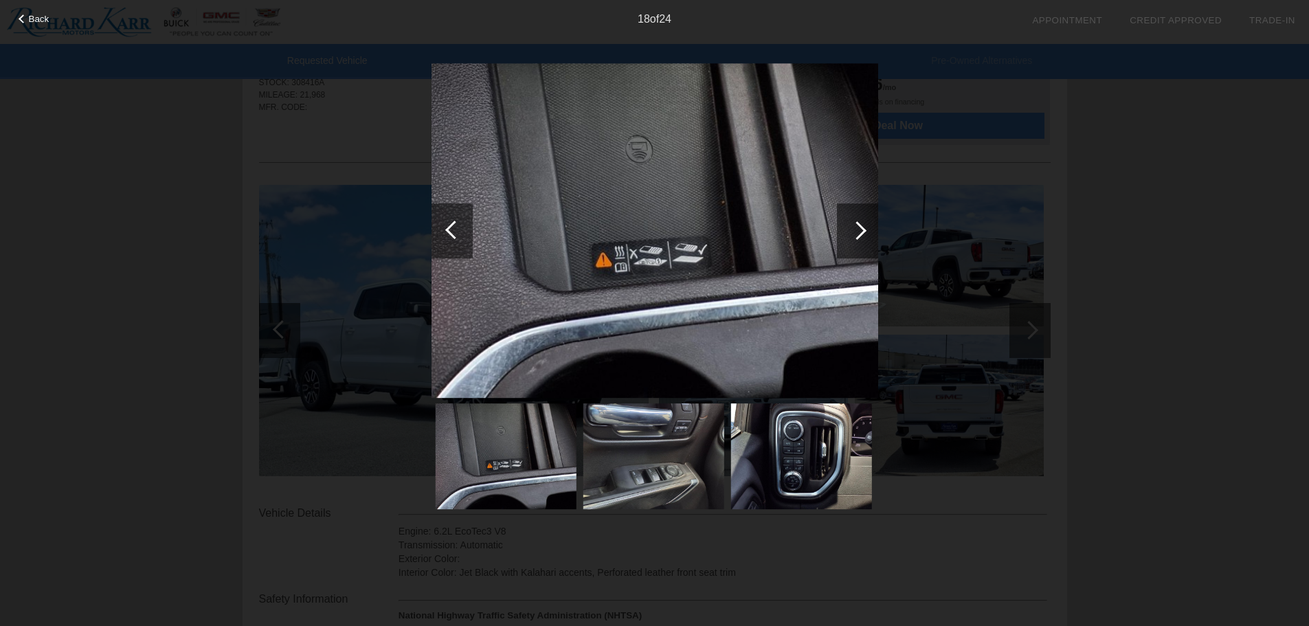
click at [447, 229] on div at bounding box center [454, 230] width 19 height 19
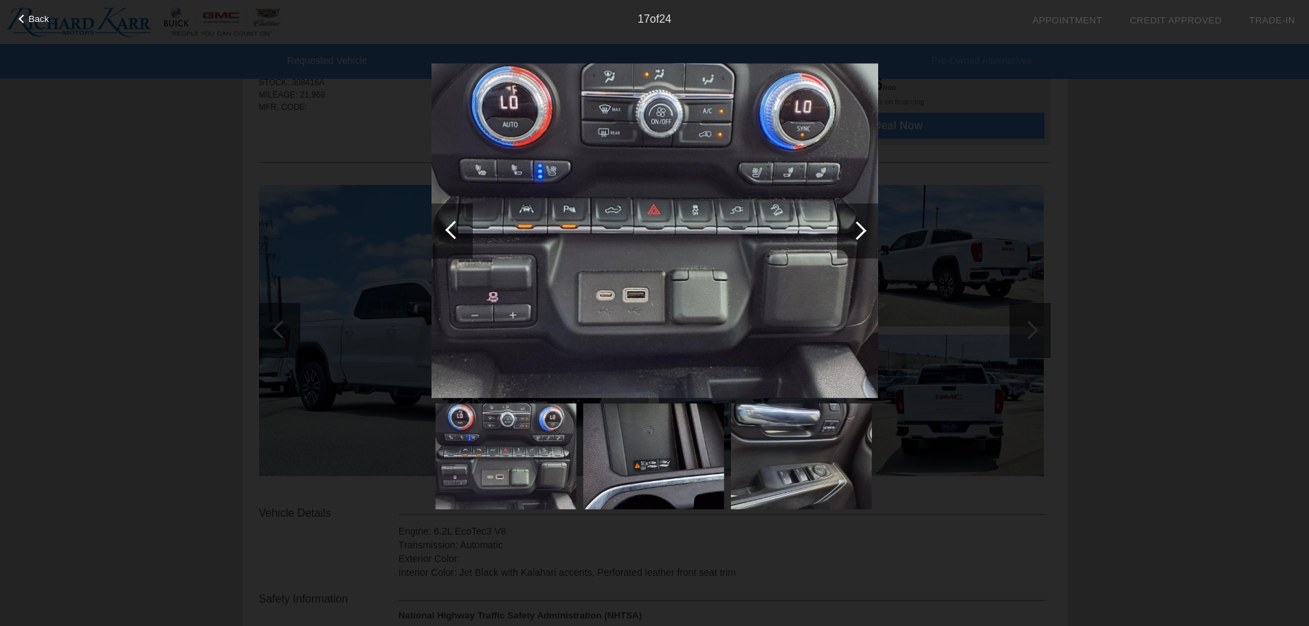
click at [447, 229] on div at bounding box center [454, 230] width 19 height 19
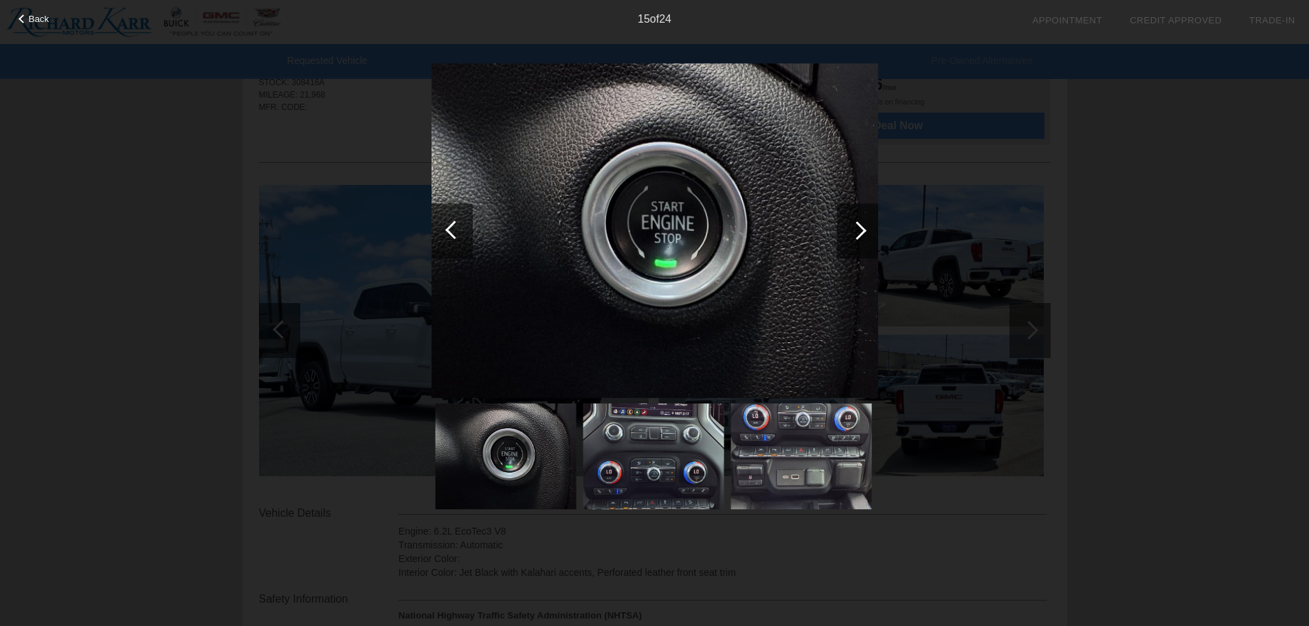
click at [447, 229] on div at bounding box center [454, 230] width 19 height 19
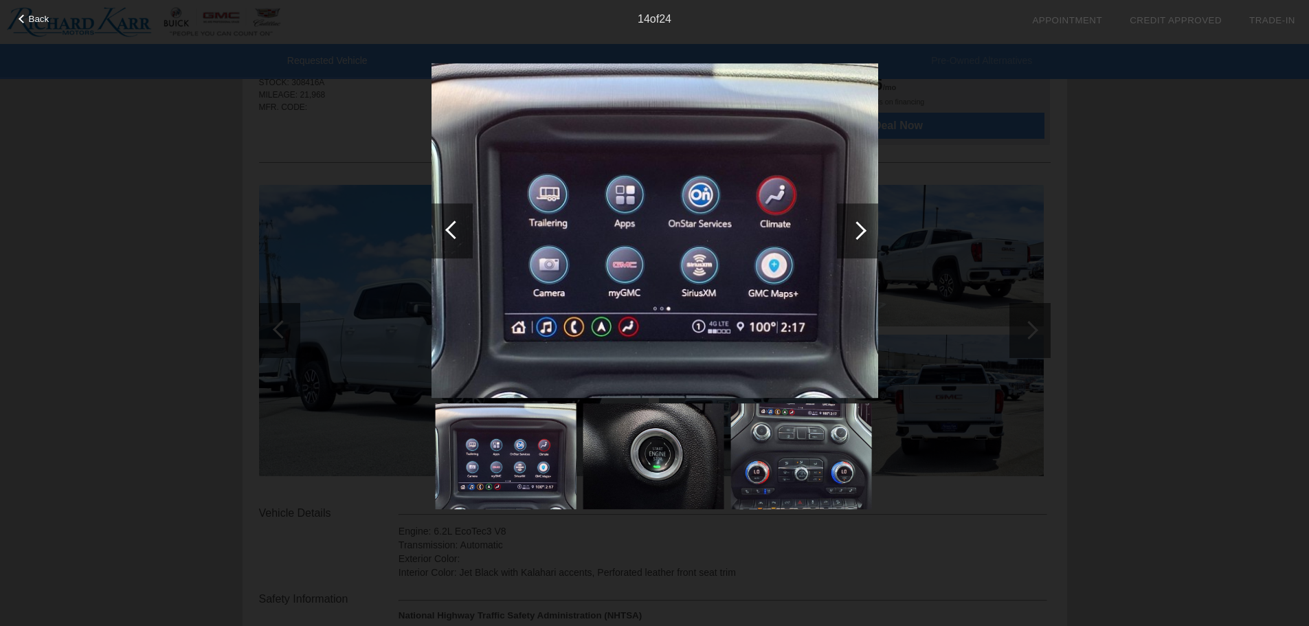
click at [447, 229] on div at bounding box center [454, 230] width 19 height 19
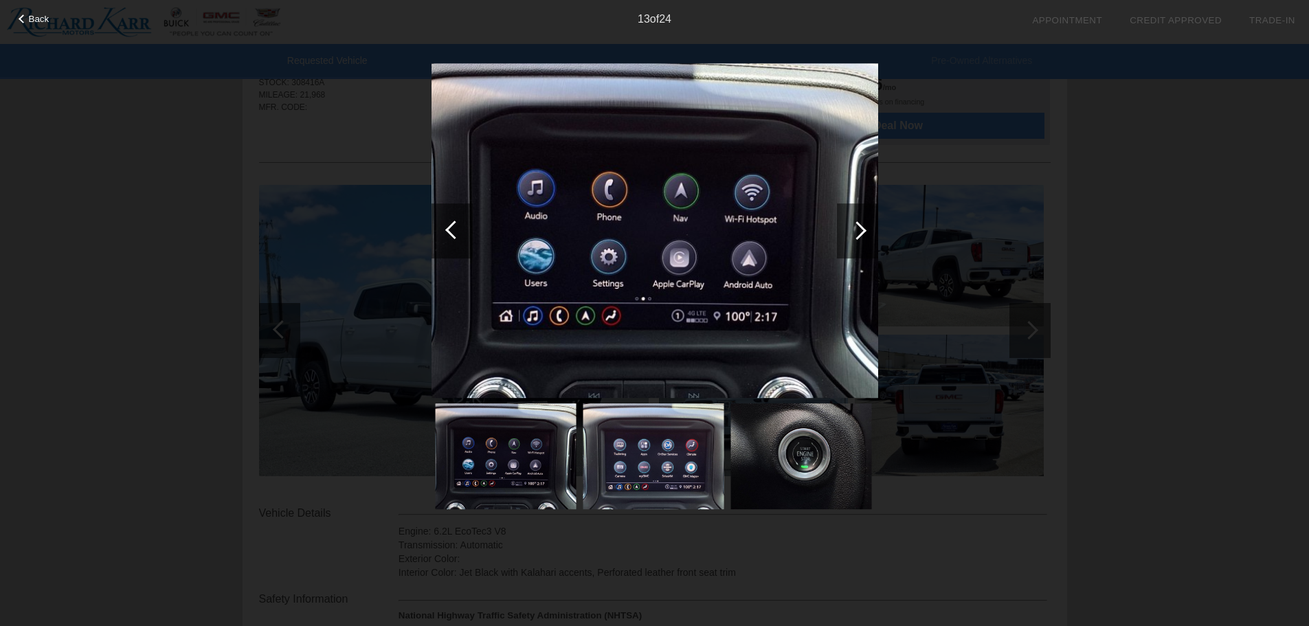
click at [448, 229] on div at bounding box center [454, 230] width 19 height 19
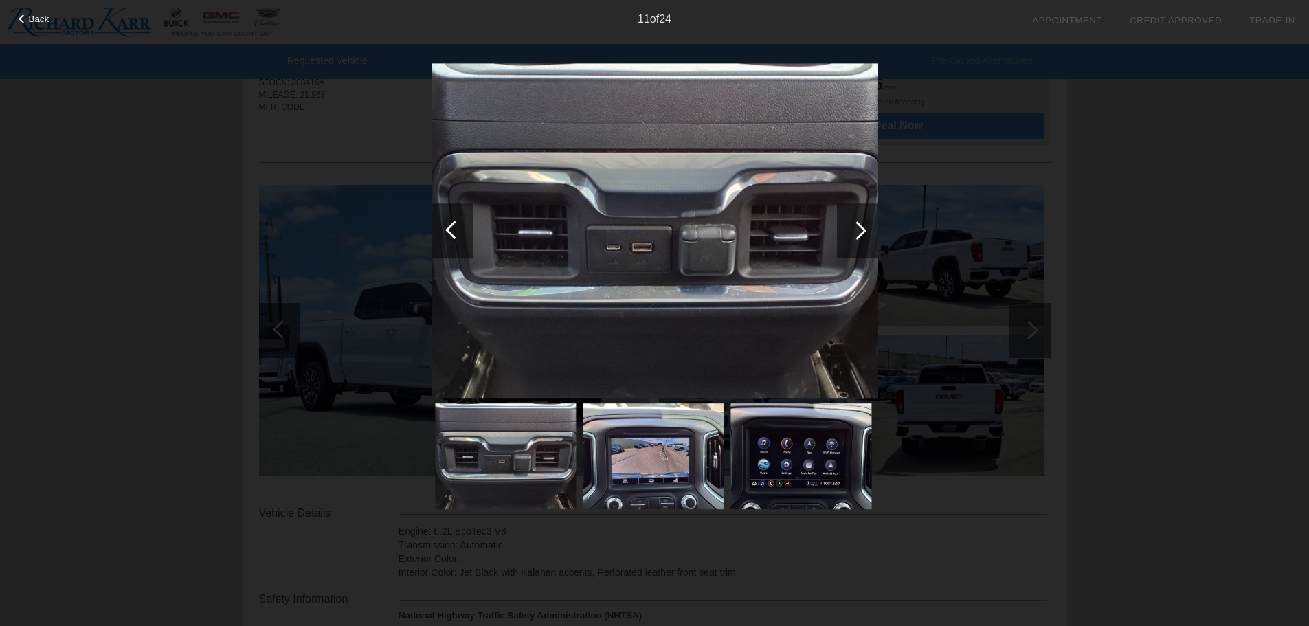
click at [448, 229] on div at bounding box center [454, 230] width 19 height 19
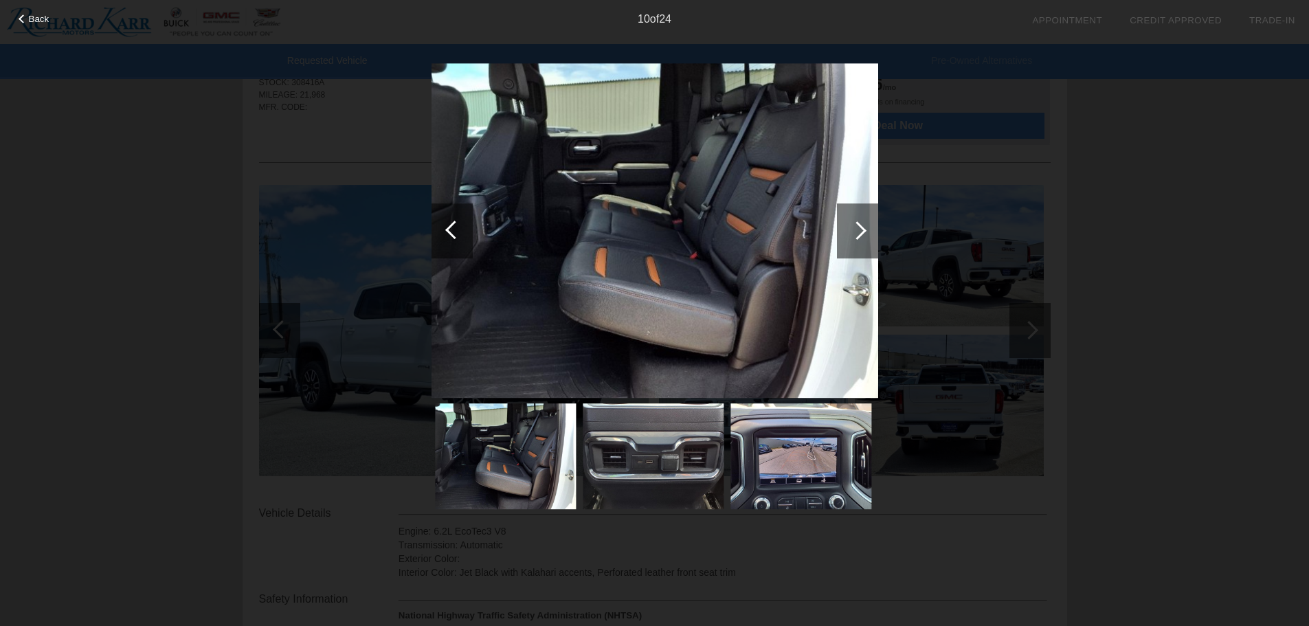
click at [448, 229] on div at bounding box center [454, 230] width 19 height 19
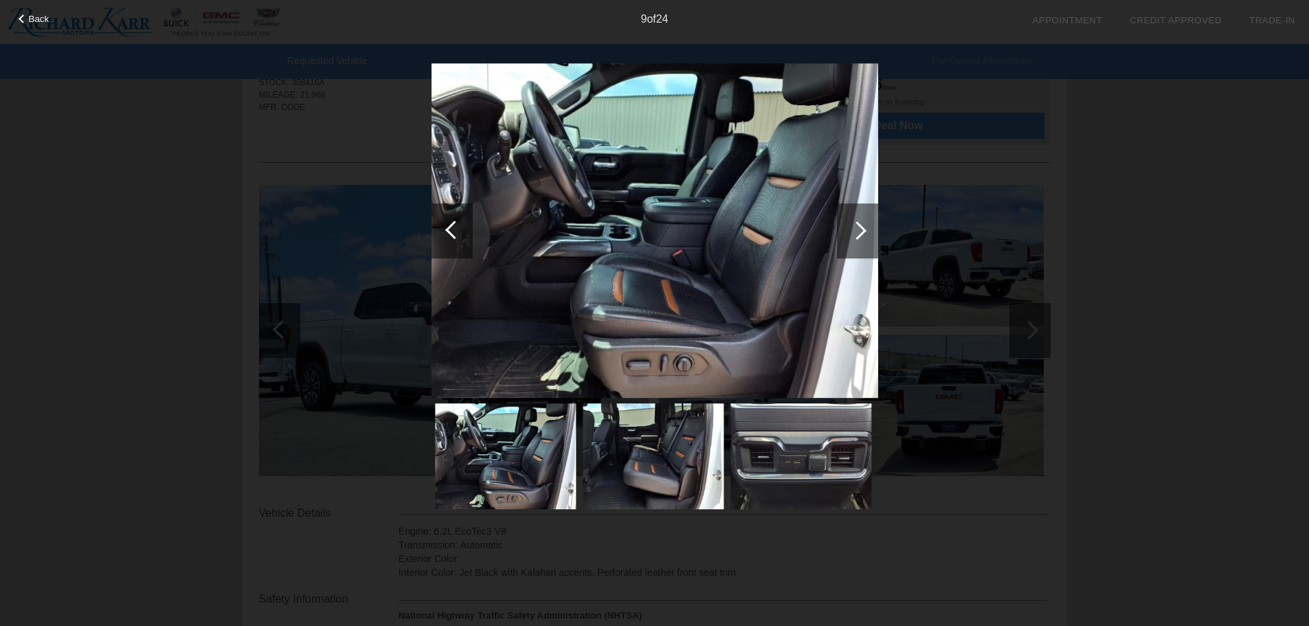
click at [448, 229] on div at bounding box center [454, 230] width 19 height 19
click at [448, 230] on div at bounding box center [454, 230] width 19 height 19
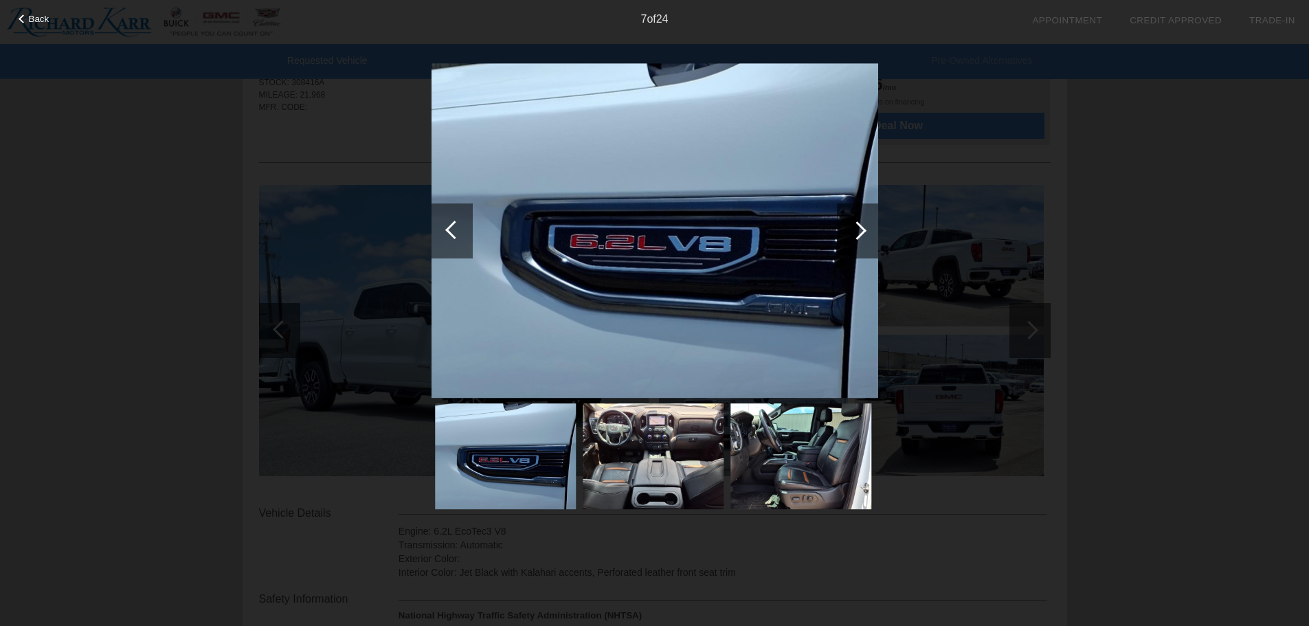
click at [448, 230] on div at bounding box center [454, 230] width 19 height 19
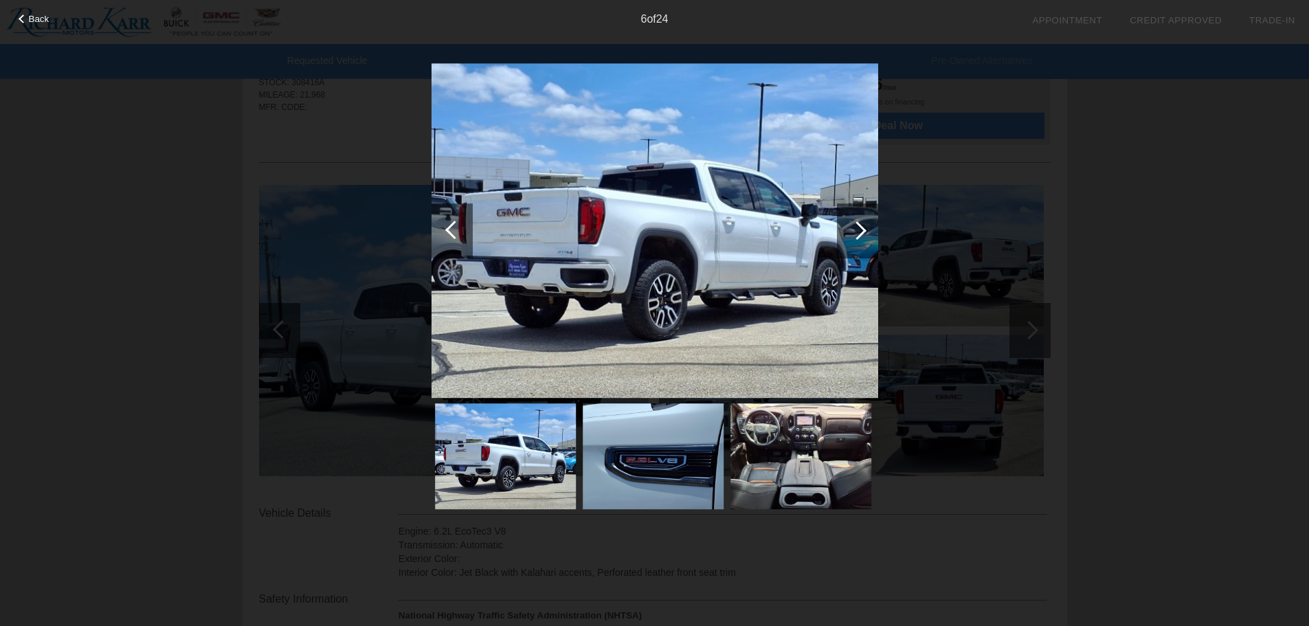
click at [448, 230] on div at bounding box center [454, 230] width 19 height 19
click at [449, 230] on div at bounding box center [454, 230] width 19 height 19
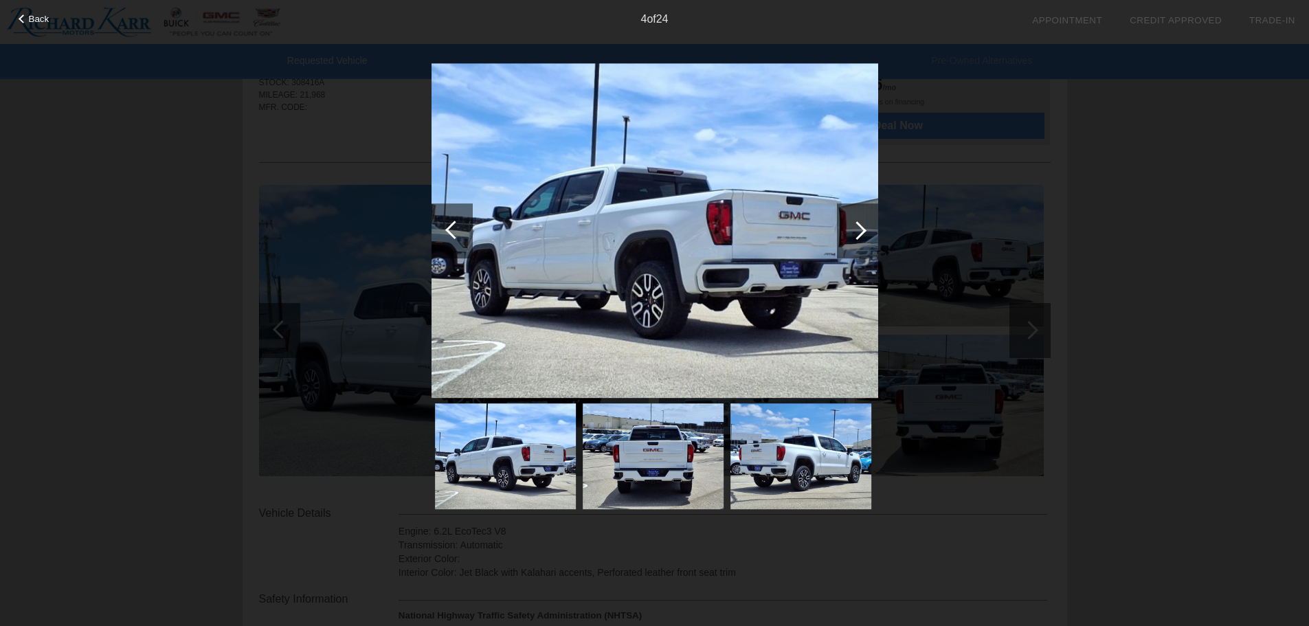
click at [449, 230] on div at bounding box center [454, 230] width 19 height 19
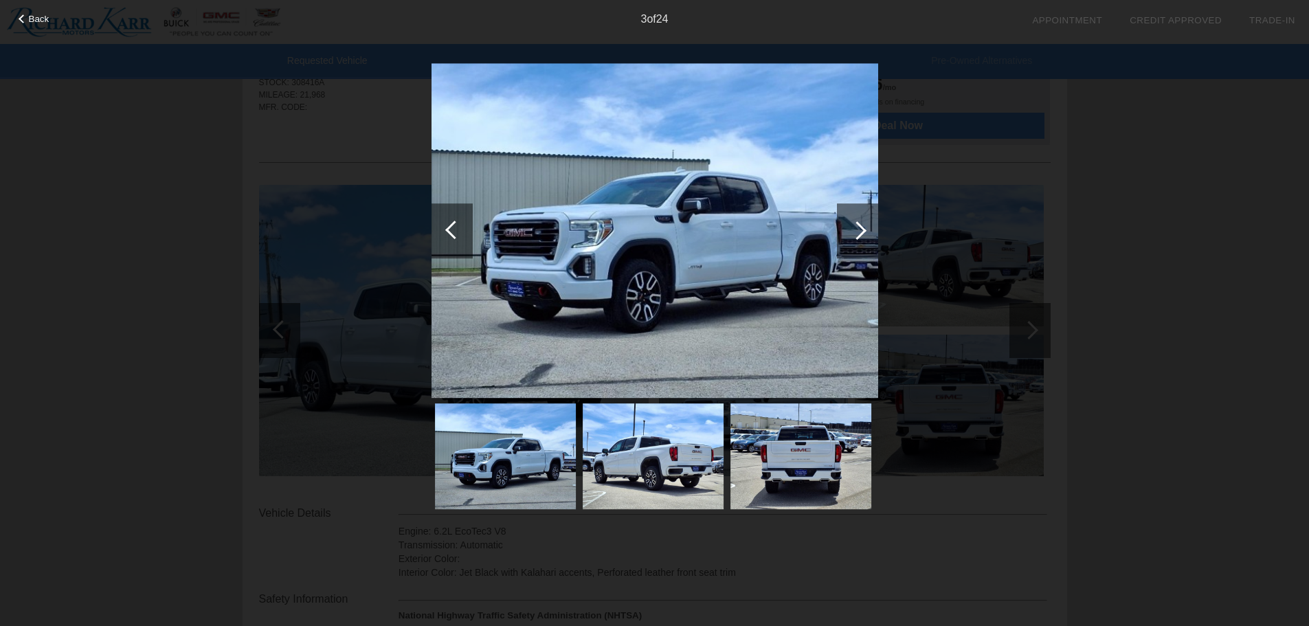
click at [449, 230] on div at bounding box center [454, 230] width 19 height 19
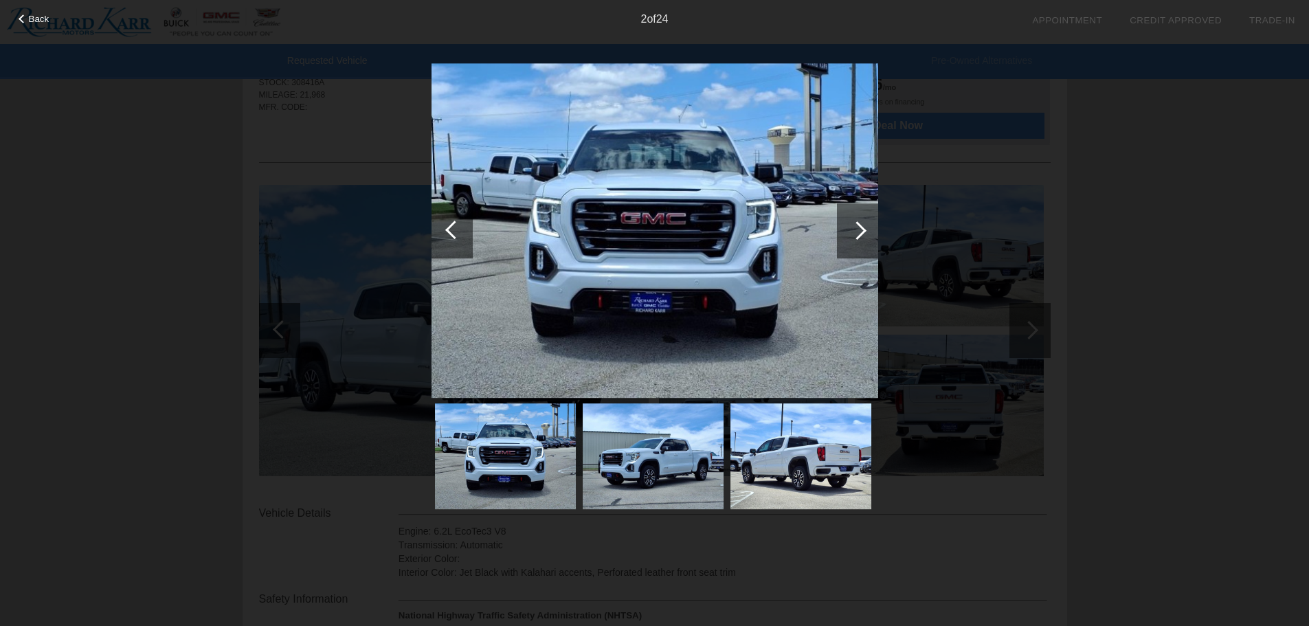
click at [449, 230] on div at bounding box center [454, 230] width 19 height 19
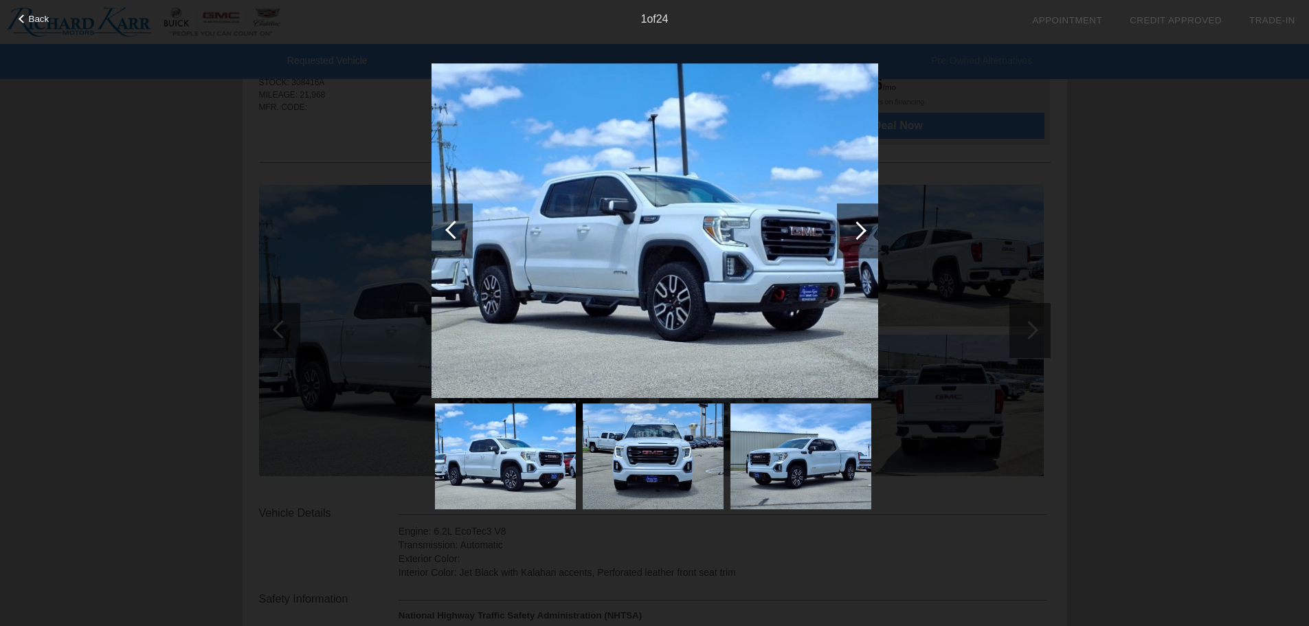
click at [853, 231] on div at bounding box center [857, 230] width 19 height 19
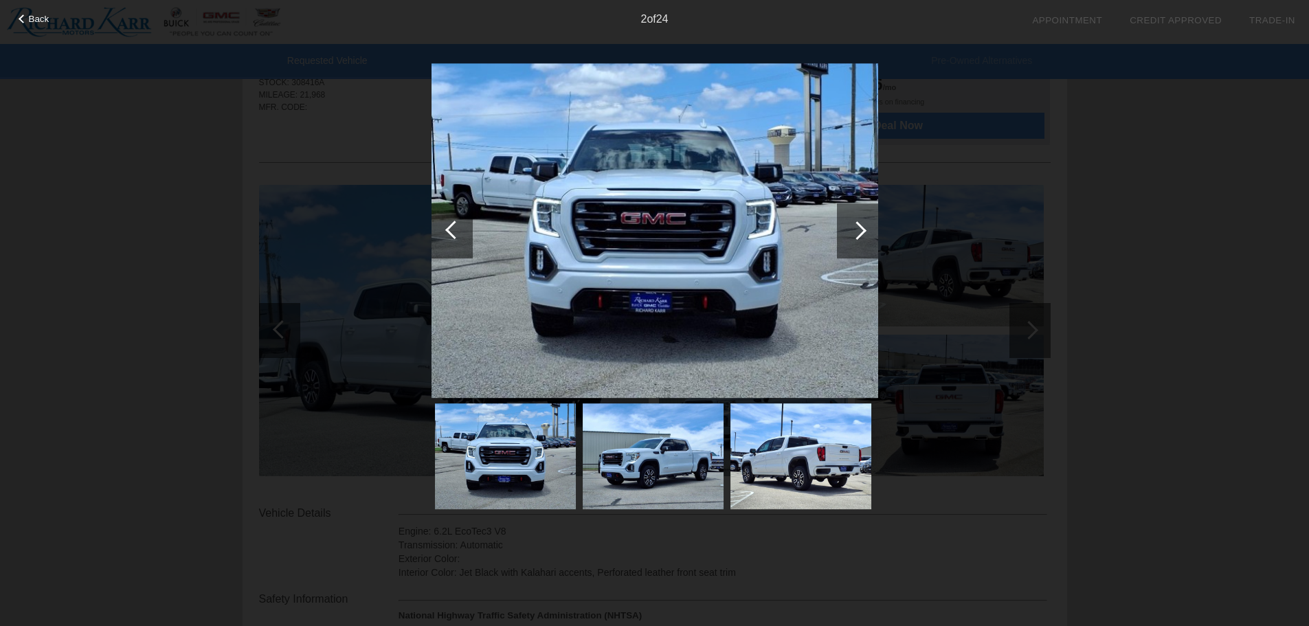
click at [858, 231] on div at bounding box center [857, 230] width 19 height 19
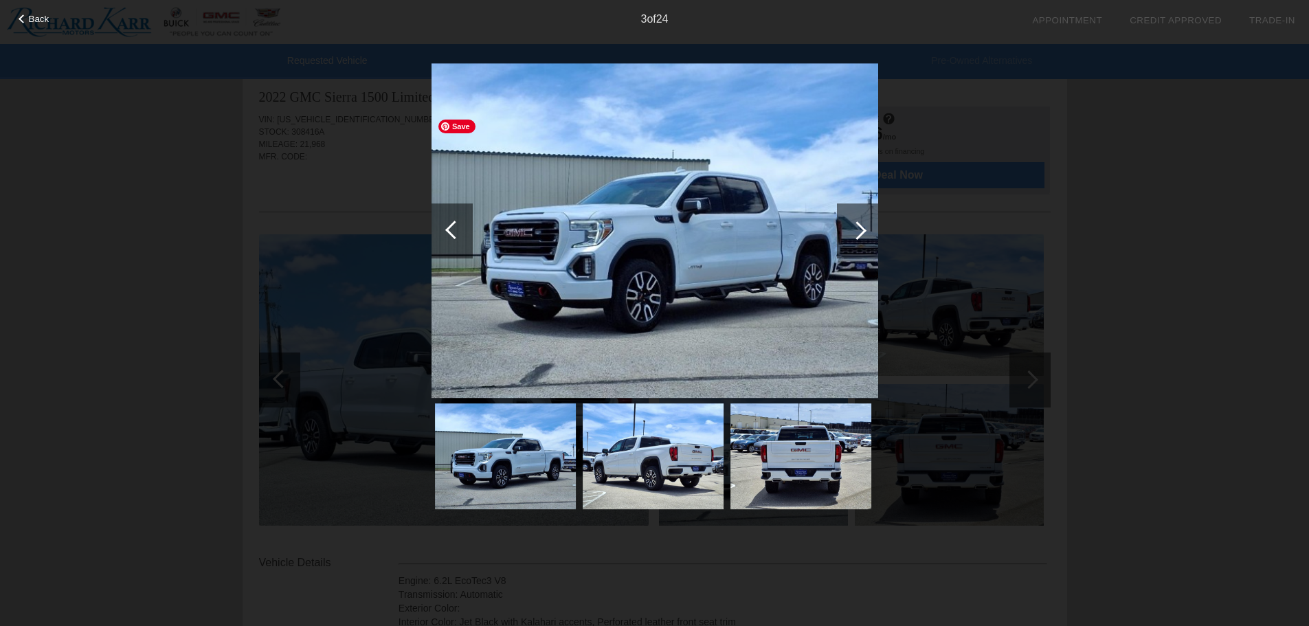
scroll to position [0, 0]
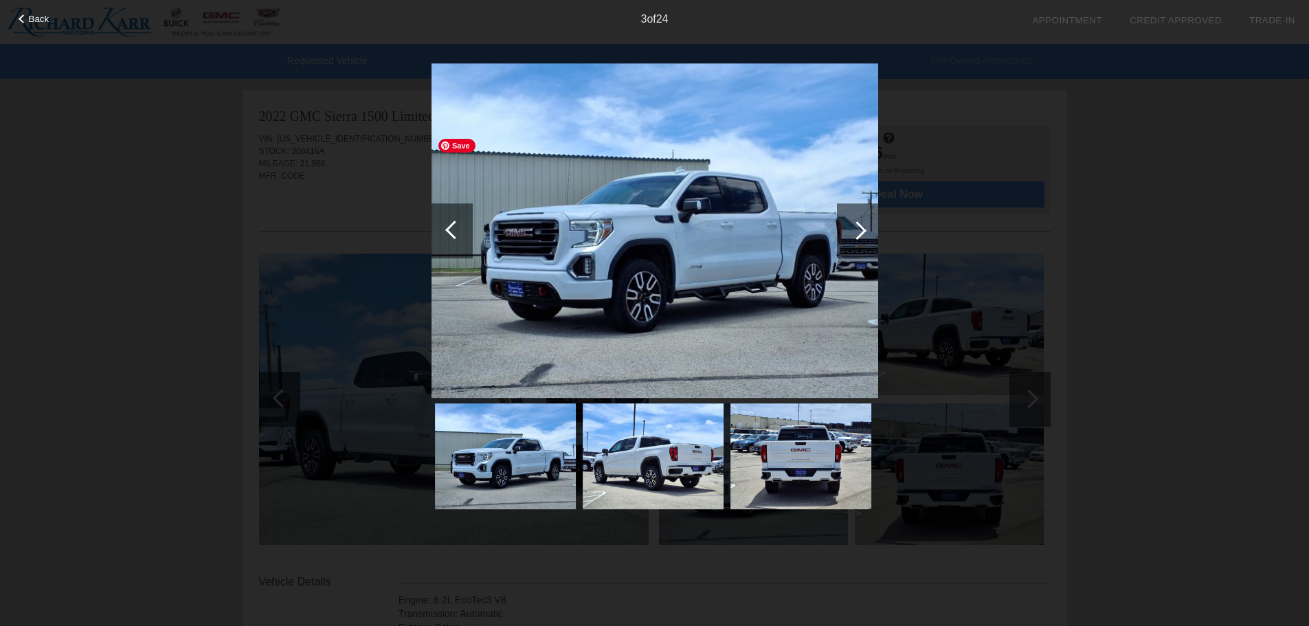
click at [743, 261] on img at bounding box center [655, 230] width 447 height 335
